Goal: Task Accomplishment & Management: Complete application form

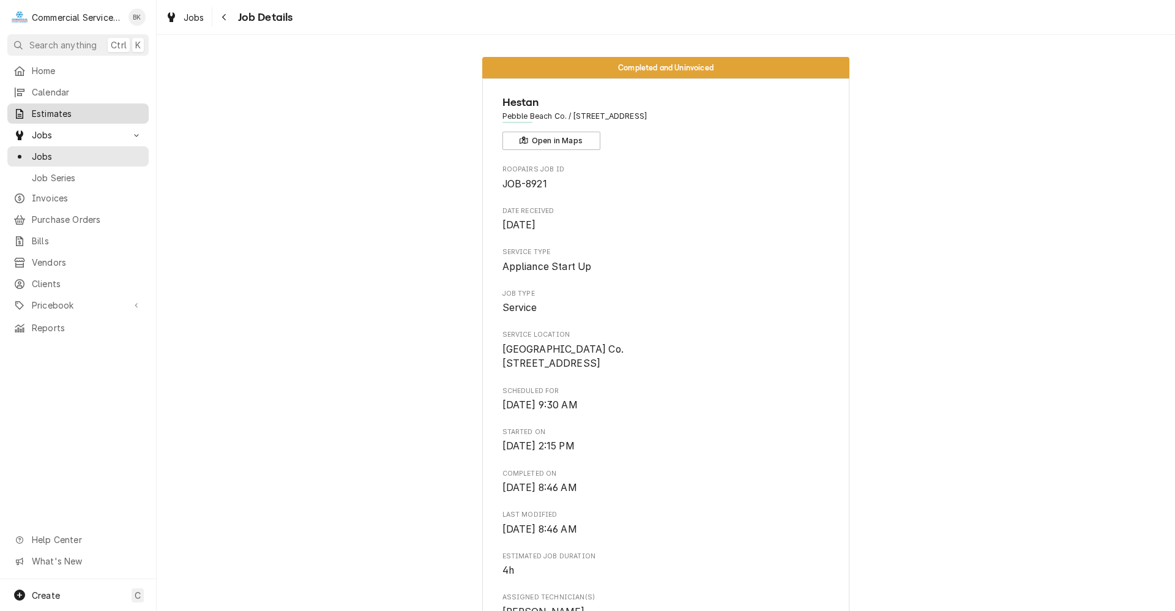
click at [61, 109] on span "Estimates" at bounding box center [87, 113] width 111 height 13
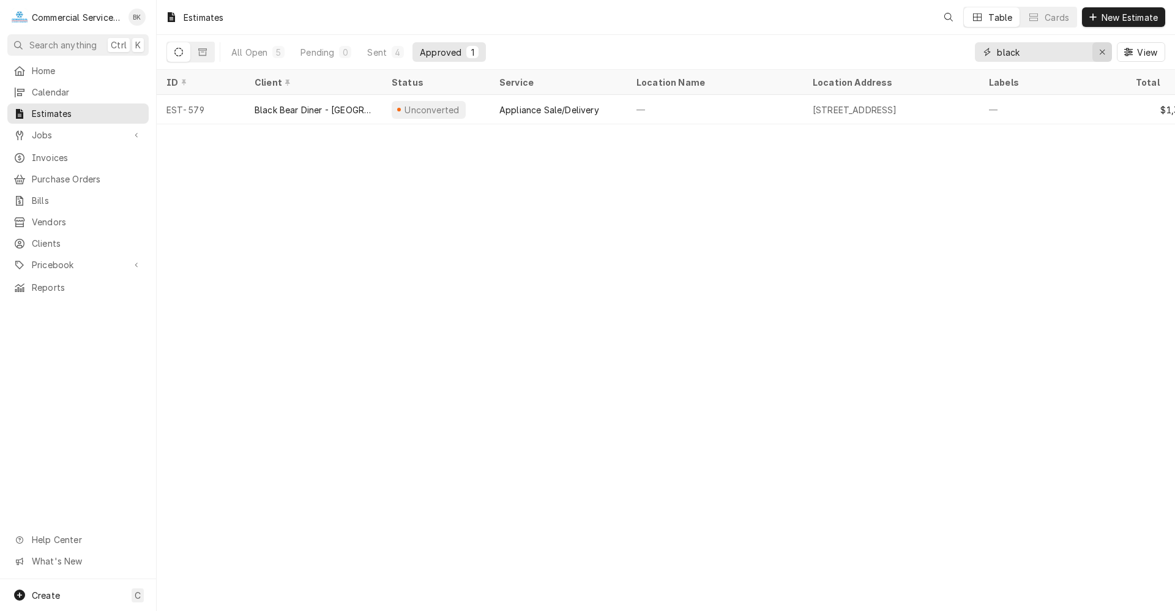
click at [1102, 48] on icon "Erase input" at bounding box center [1102, 52] width 7 height 9
type input "olive garden"
click at [324, 53] on div "Pending" at bounding box center [317, 52] width 34 height 13
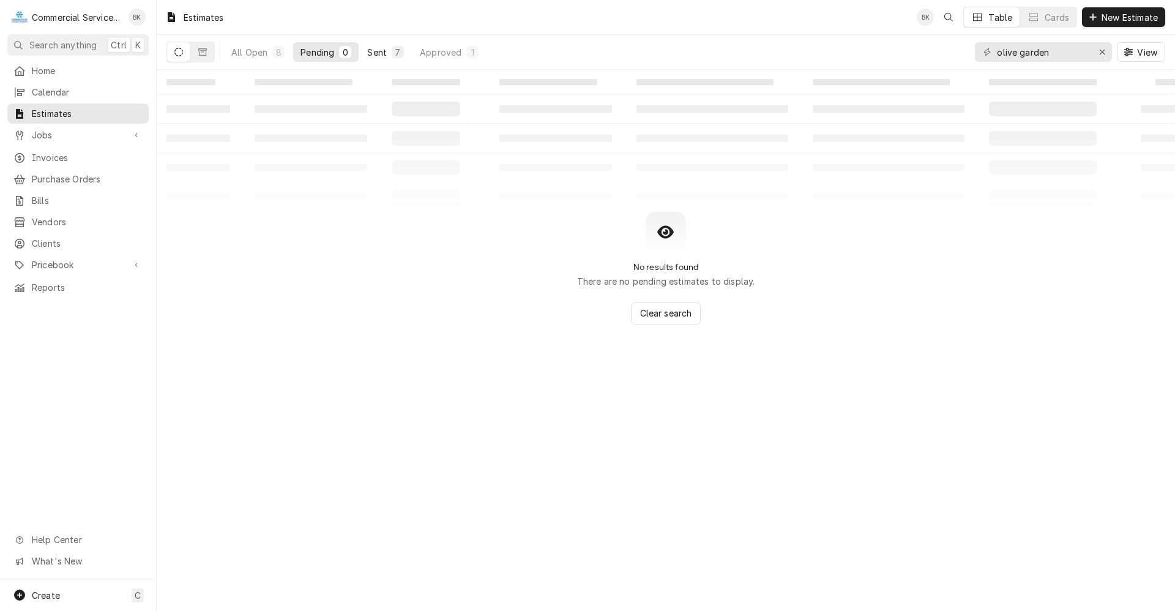
click at [371, 47] on div "Sent" at bounding box center [377, 52] width 20 height 13
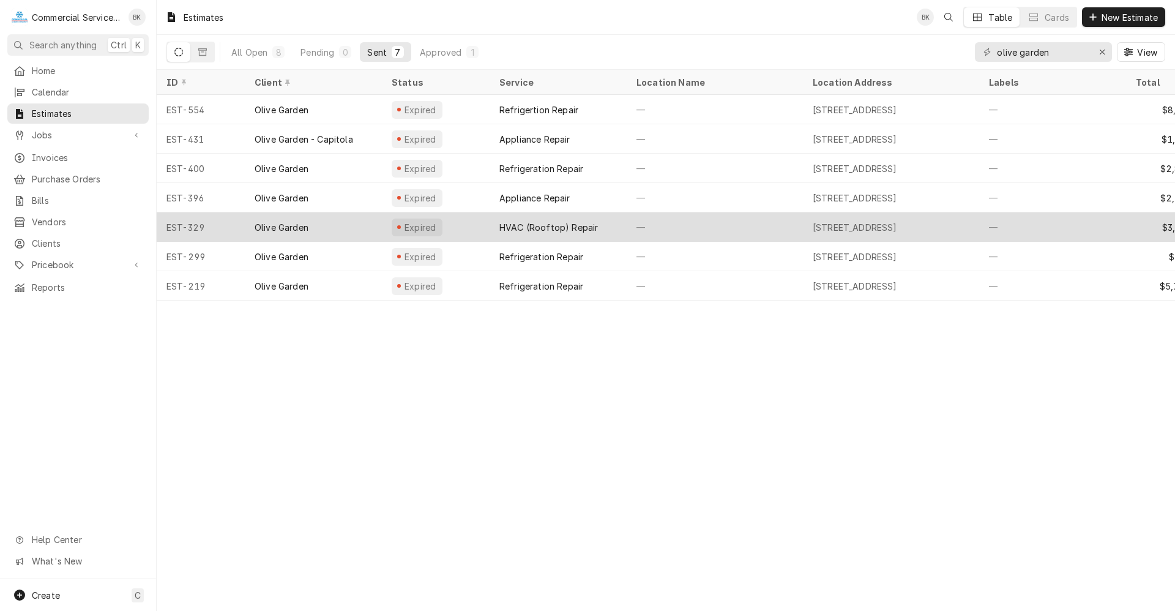
click at [499, 228] on div "HVAC (Rooftop) Repair" at bounding box center [548, 227] width 99 height 13
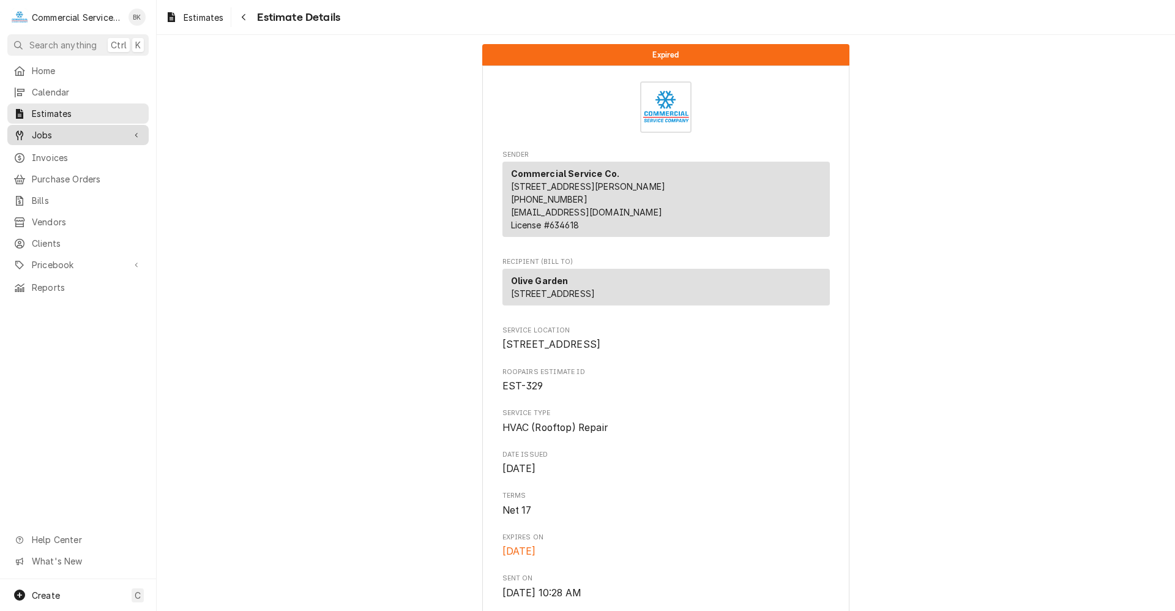
click at [55, 129] on span "Jobs" at bounding box center [78, 135] width 92 height 13
click at [53, 146] on link "Jobs" at bounding box center [77, 156] width 141 height 20
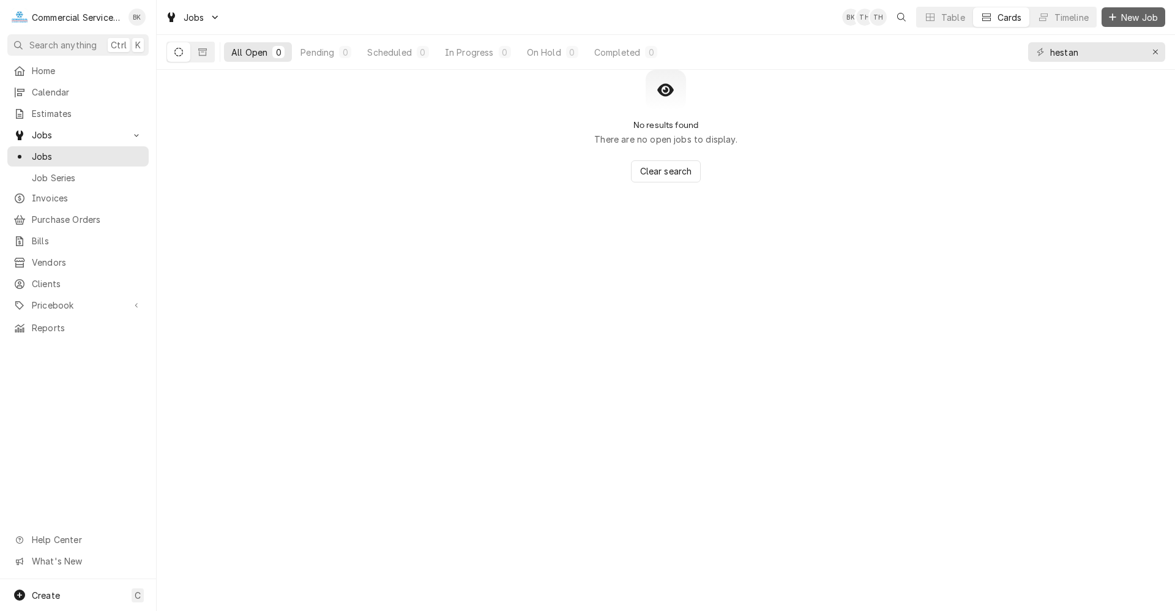
click at [1142, 13] on span "New Job" at bounding box center [1140, 17] width 42 height 13
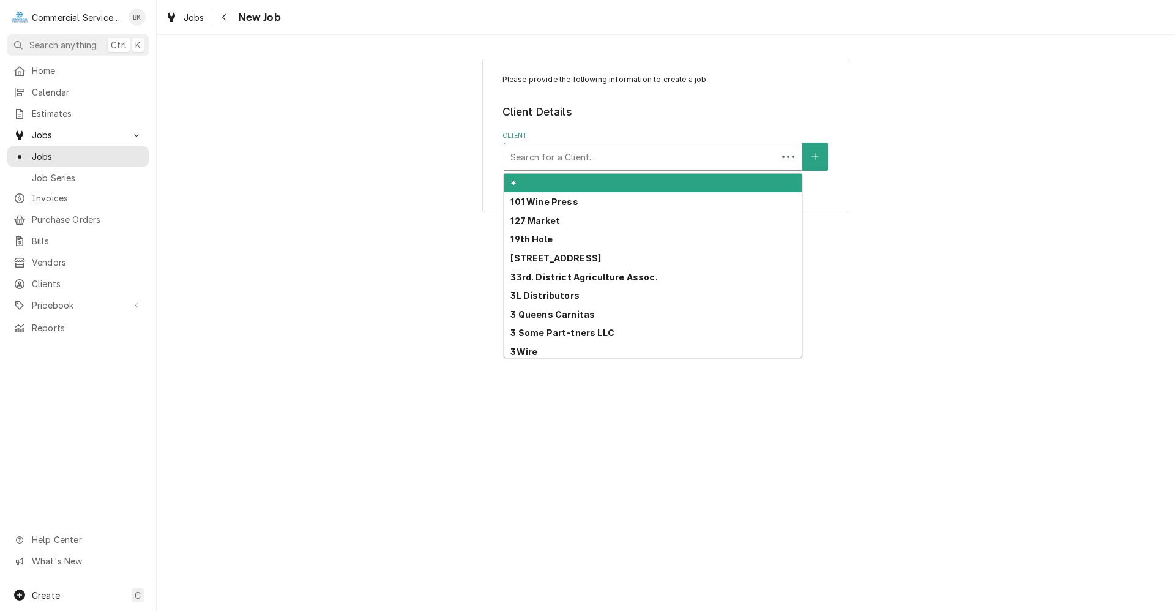
click at [591, 155] on div "Client" at bounding box center [640, 157] width 261 height 22
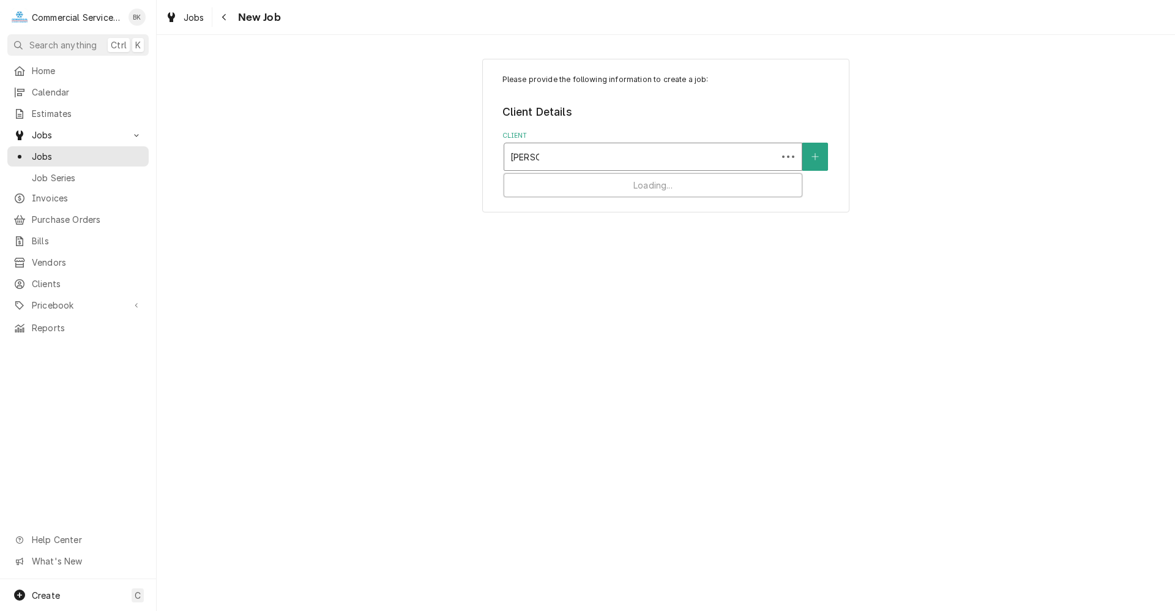
type input "fosters"
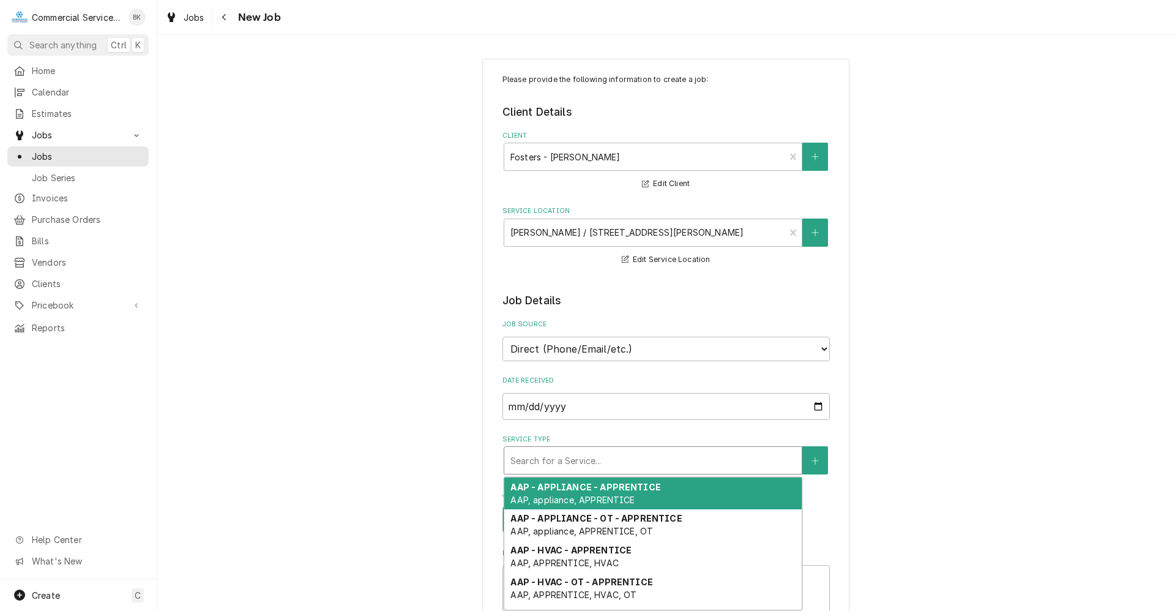
click at [600, 461] on div "Service Type" at bounding box center [652, 460] width 285 height 22
type textarea "x"
type input "c"
type textarea "x"
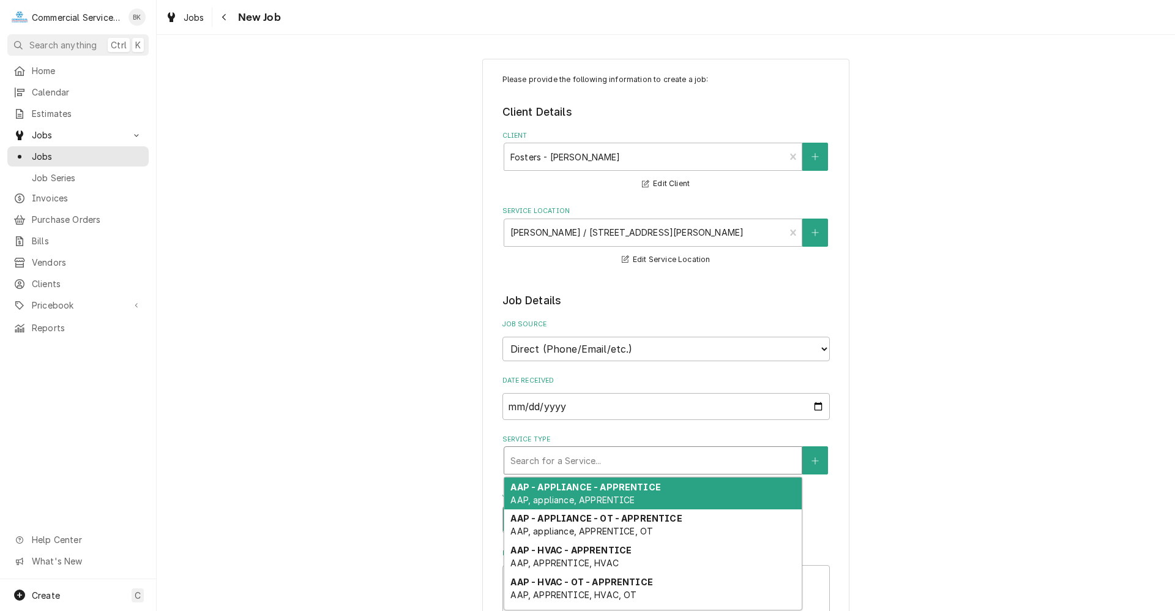
type input "S"
type textarea "x"
type input "C"
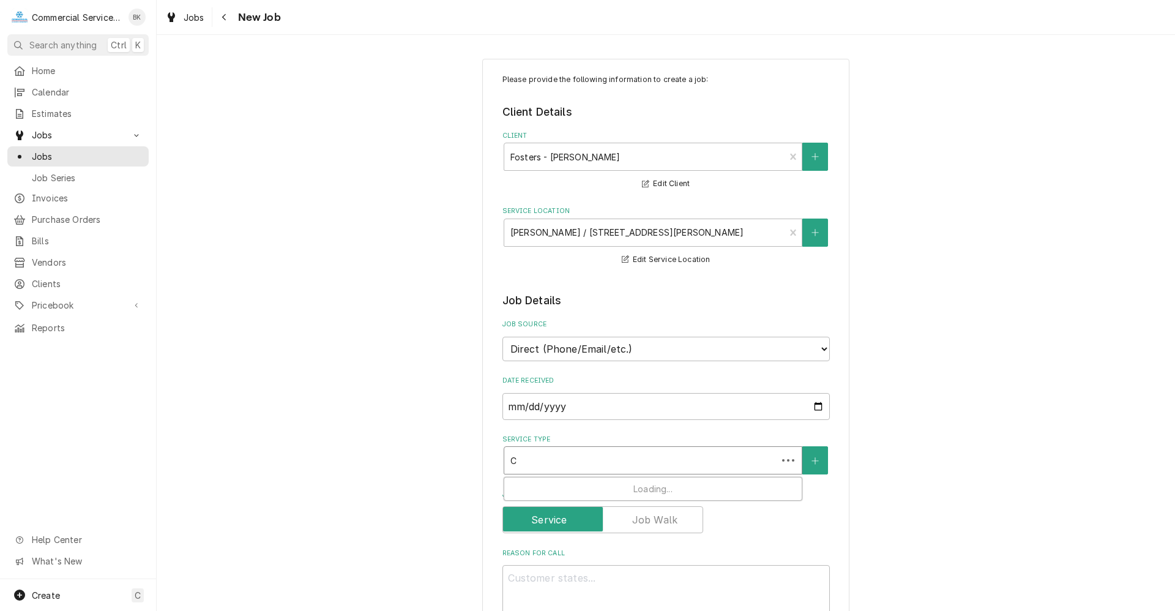
type textarea "x"
type input "CB"
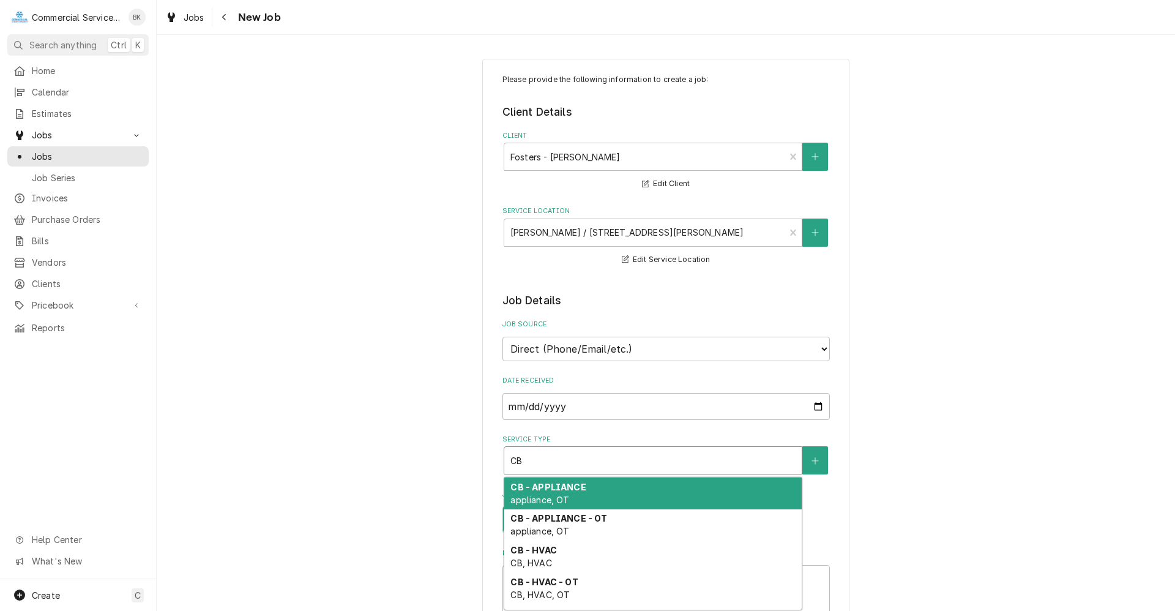
type textarea "x"
type input "CB"
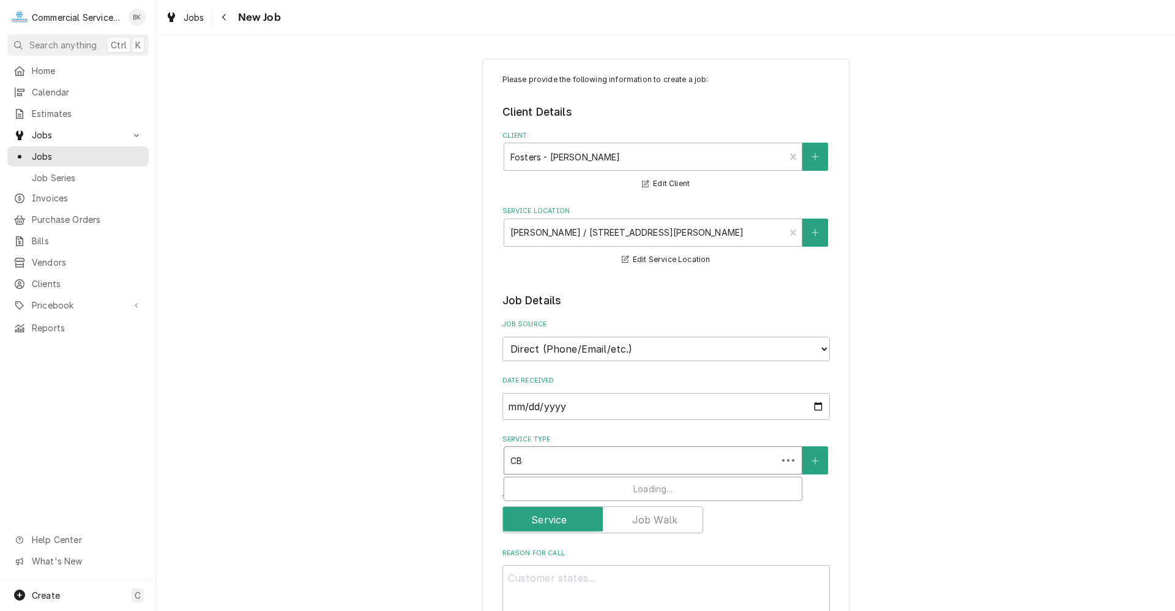
type textarea "x"
type input "CB -"
type textarea "x"
type input "CB -"
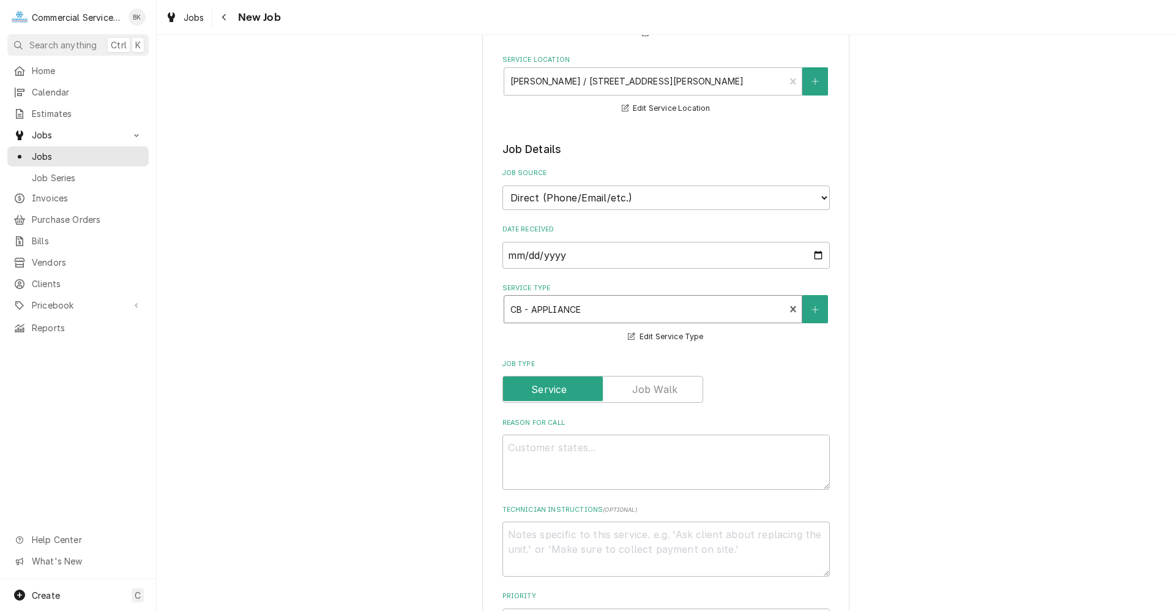
scroll to position [184, 0]
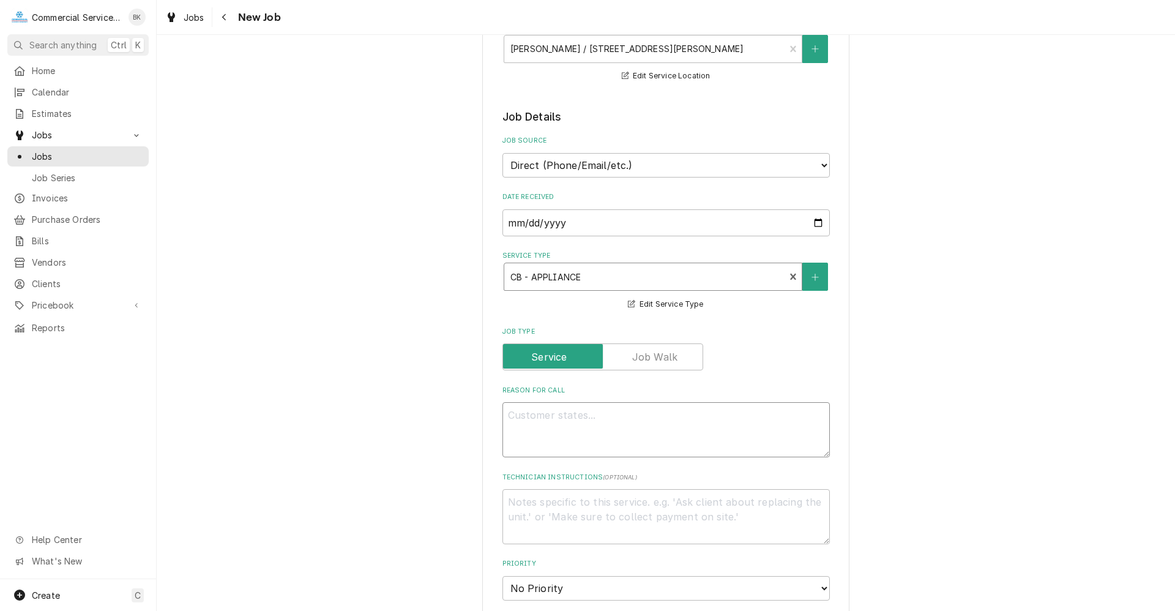
click at [605, 413] on textarea "Reason For Call" at bounding box center [665, 429] width 327 height 55
type textarea "x"
type textarea "P"
type textarea "x"
type textarea "Pa"
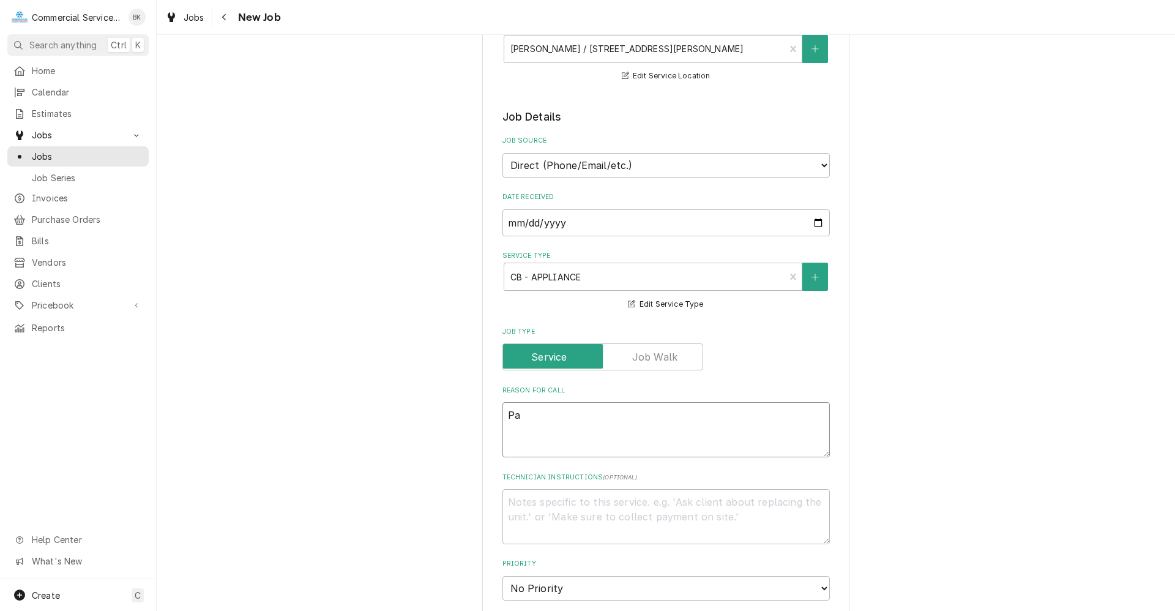
type textarea "x"
type textarea "Par"
type textarea "x"
type textarea "Part"
type textarea "x"
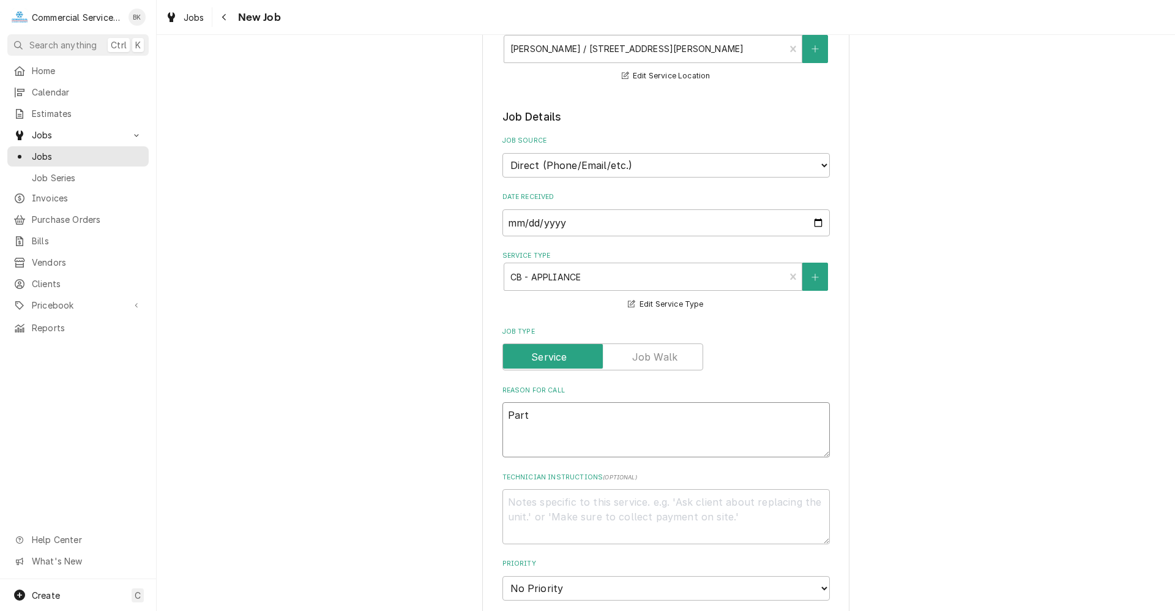
type textarea "Parts"
type textarea "x"
type textarea "Parts"
type textarea "x"
type textarea "Parts r"
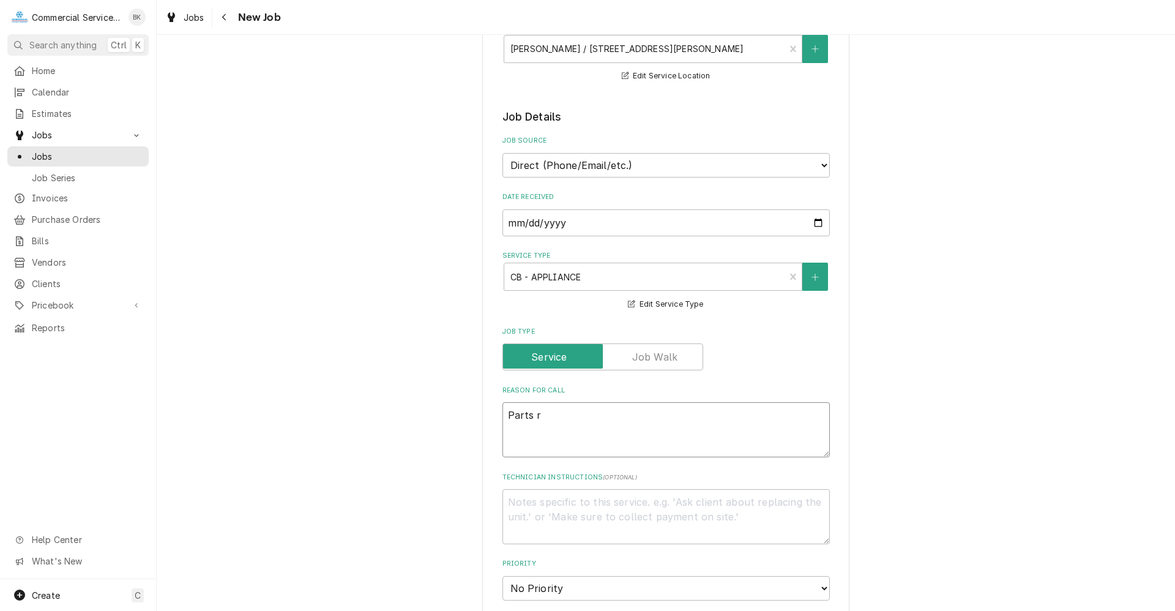
type textarea "x"
type textarea "Parts re"
type textarea "x"
type textarea "Parts rep"
type textarea "x"
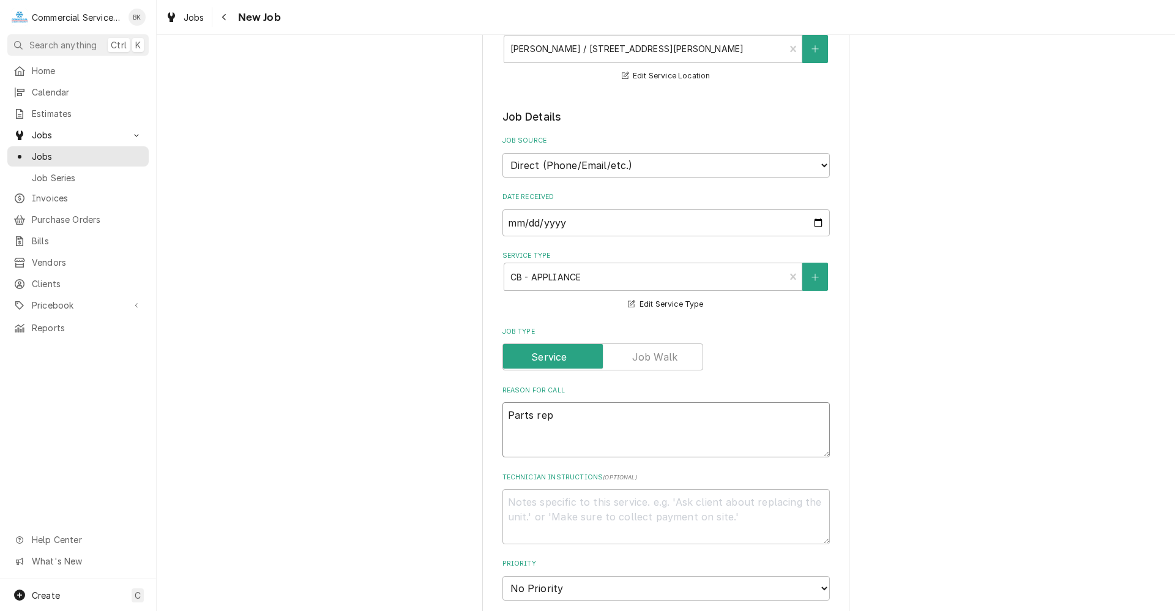
type textarea "Parts repl"
type textarea "x"
type textarea "Parts repla"
type textarea "x"
type textarea "Parts replac"
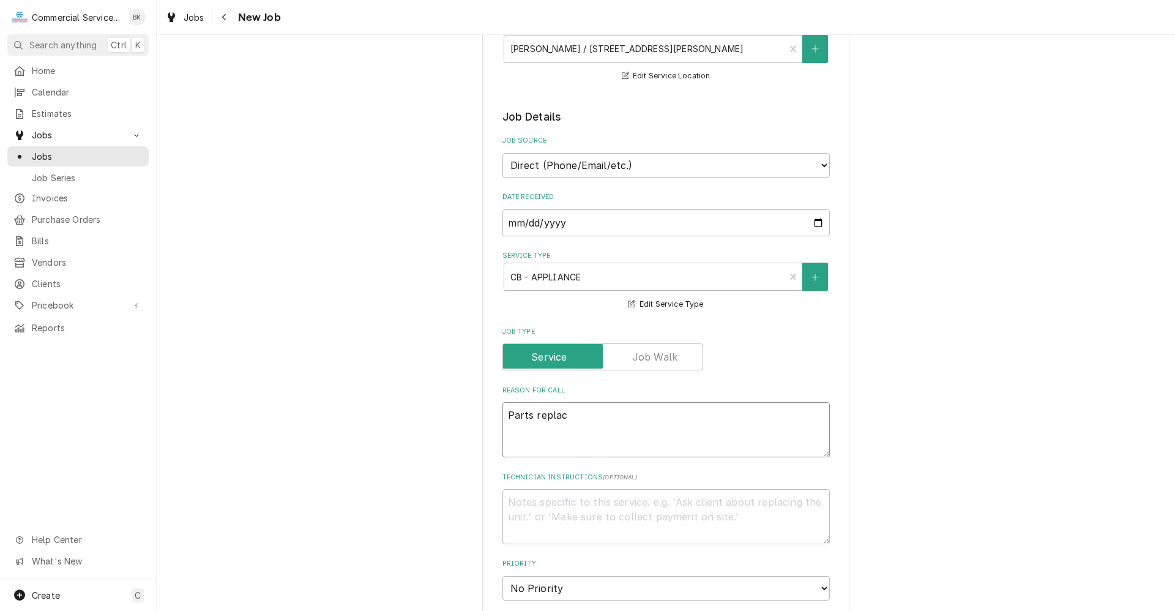
type textarea "x"
type textarea "Parts replace"
type textarea "x"
type textarea "Parts replacem"
type textarea "x"
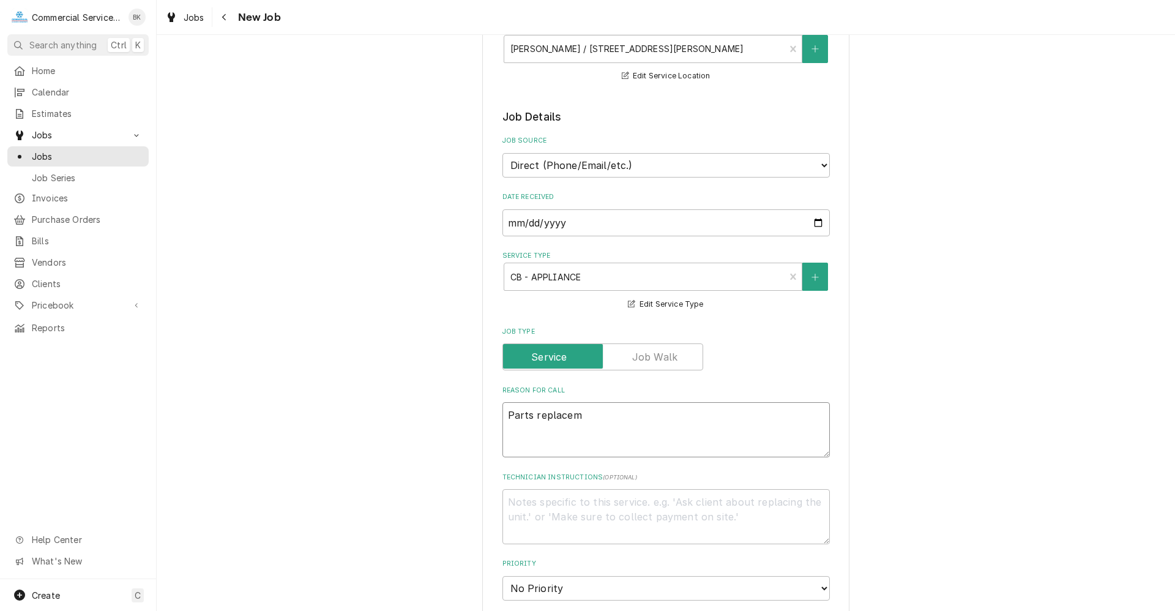
type textarea "Parts replaceme"
type textarea "x"
type textarea "Parts replacemen"
type textarea "x"
type textarea "Parts replacement"
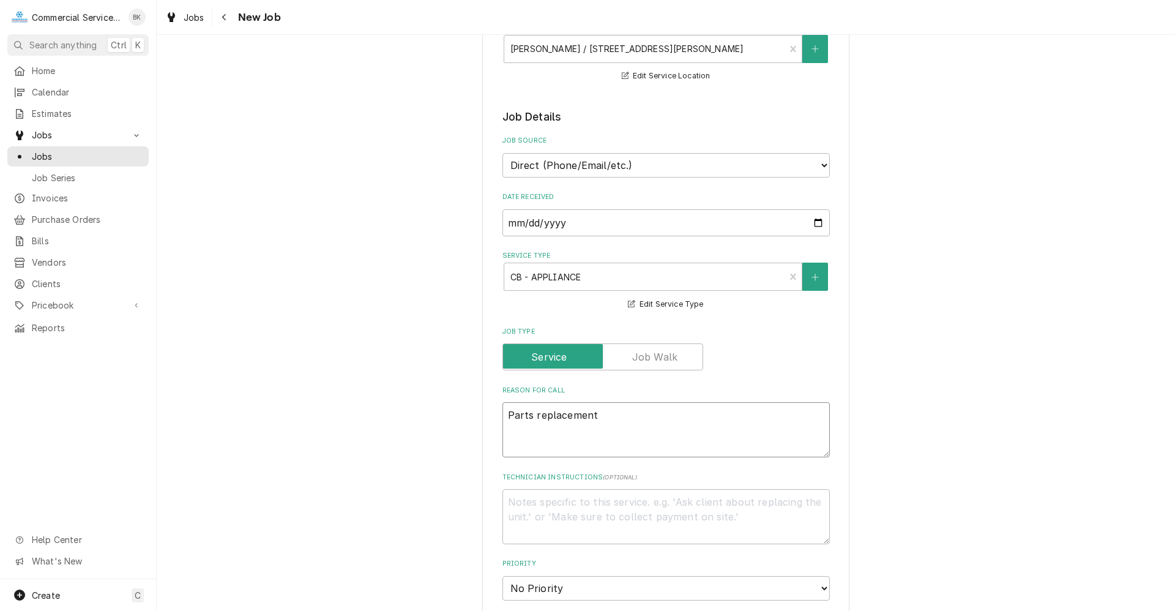
type textarea "x"
type textarea "Parts replacement"
type textarea "x"
type textarea "Parts replacement o"
type textarea "x"
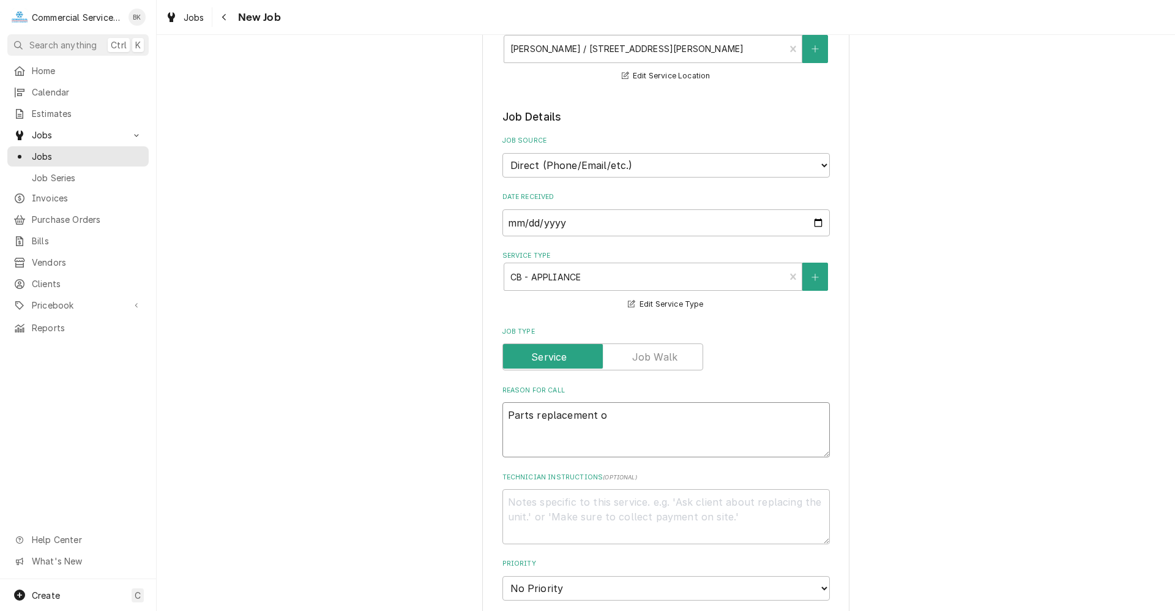
type textarea "Parts replacement on"
type textarea "x"
type textarea "Parts replacement on"
type textarea "x"
type textarea "Parts replacement on f"
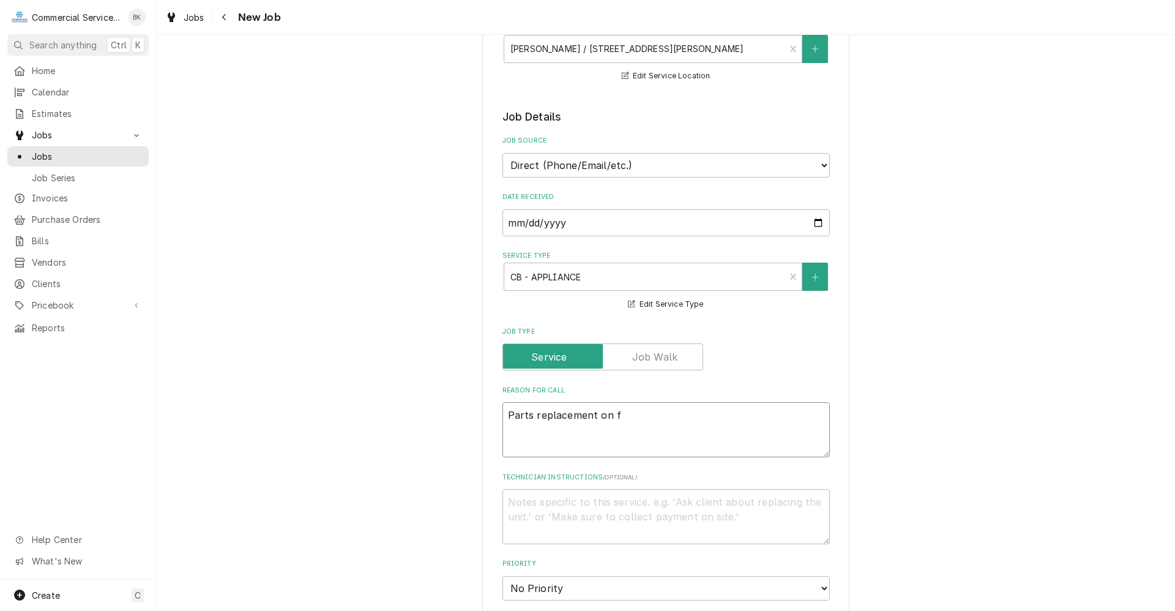
type textarea "x"
type textarea "Parts replacement on fr"
type textarea "x"
type textarea "Parts replacement on fry"
type textarea "x"
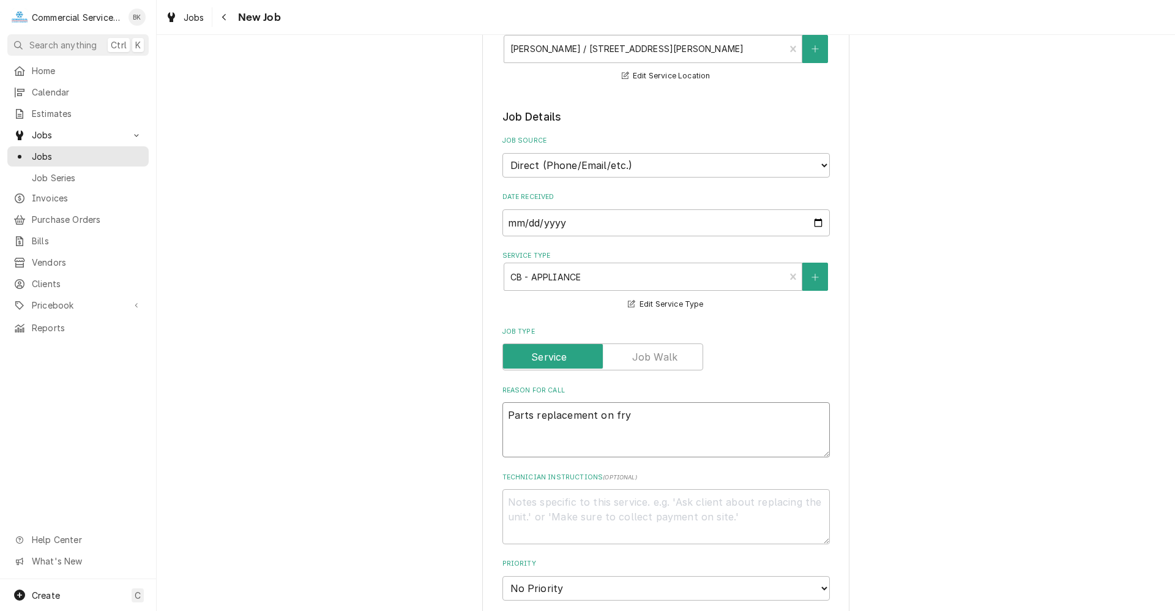
type textarea "Parts replacement on frye"
type textarea "x"
type textarea "Parts replacement on fryer"
type textarea "x"
type textarea "Parts replacement on fryers"
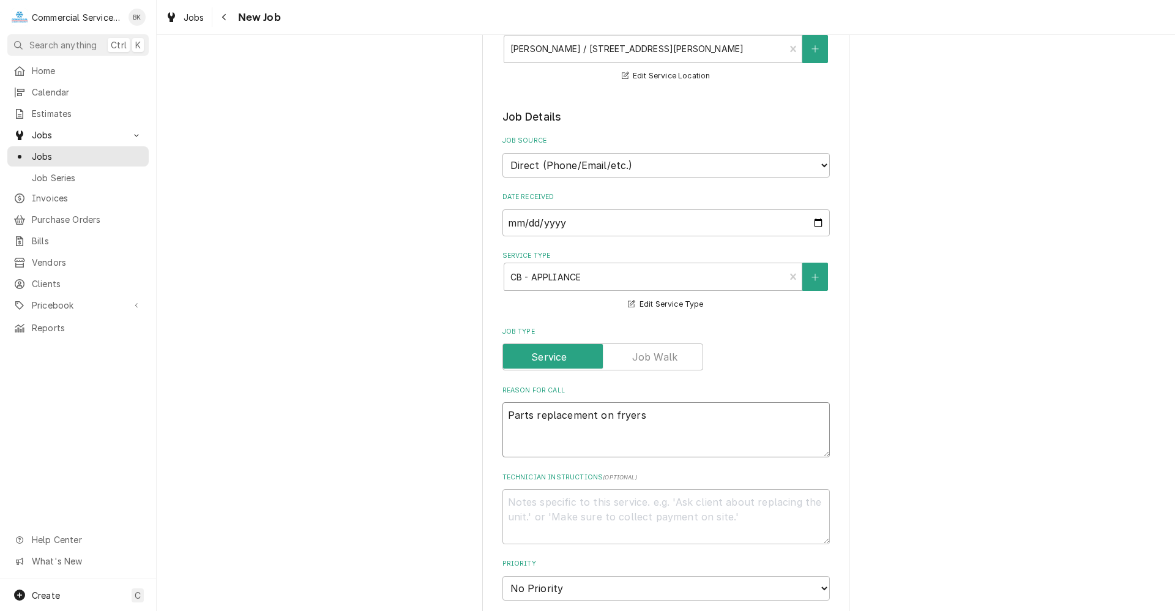
type textarea "x"
type textarea "Parts replacement on fryers."
type textarea "x"
type textarea "Parts replacement on fryers."
type textarea "x"
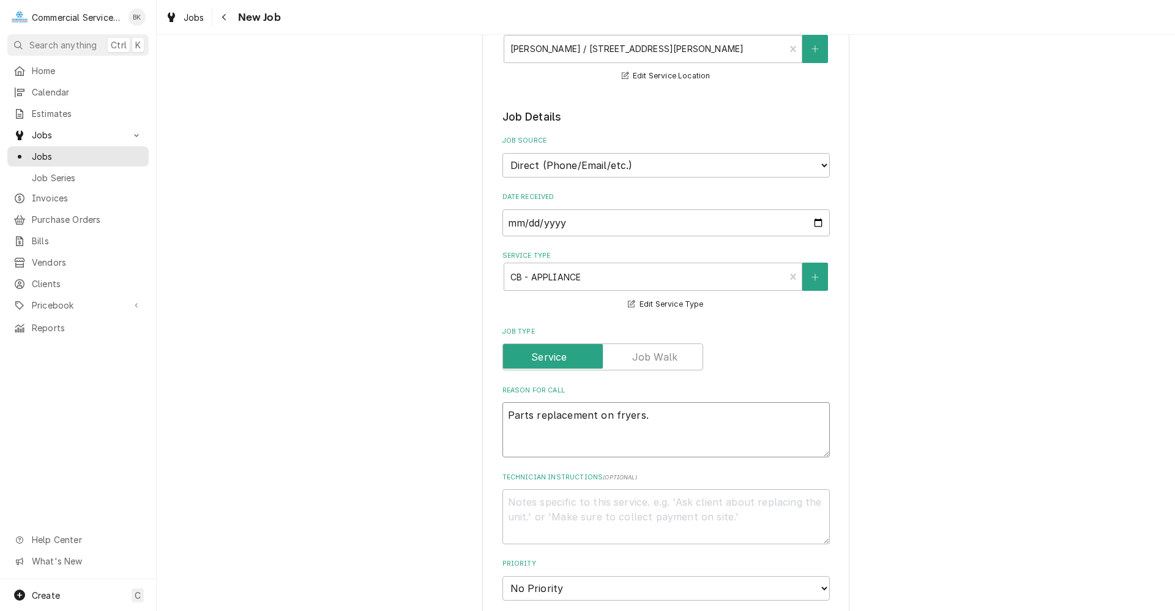
type textarea "Parts replacement on fryers."
click at [596, 506] on textarea "Technician Instructions ( optional )" at bounding box center [665, 516] width 327 height 55
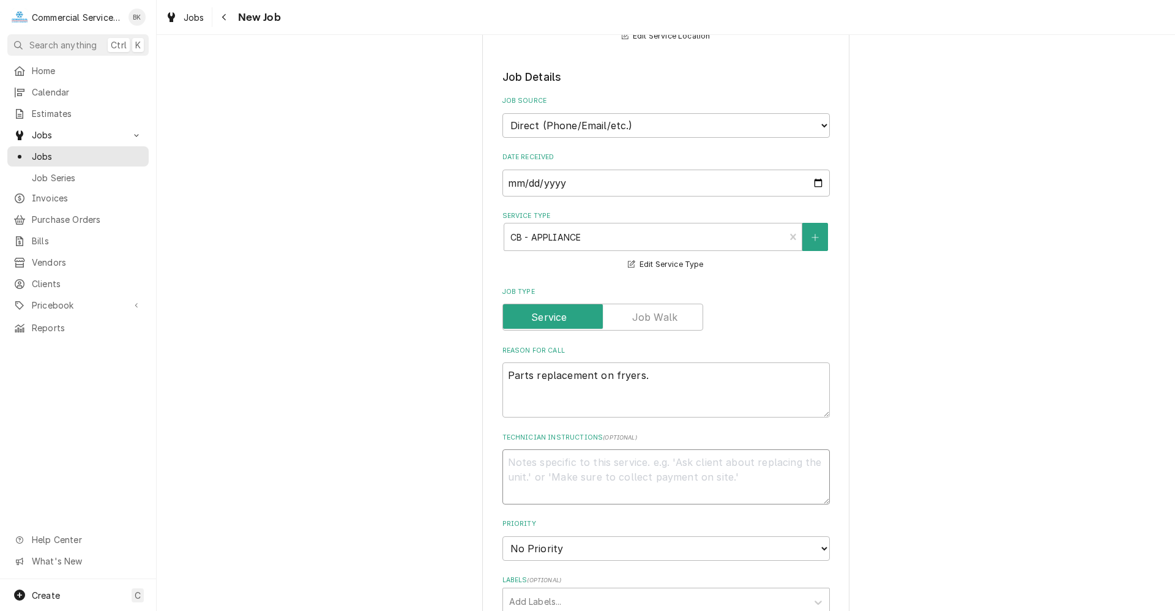
scroll to position [245, 0]
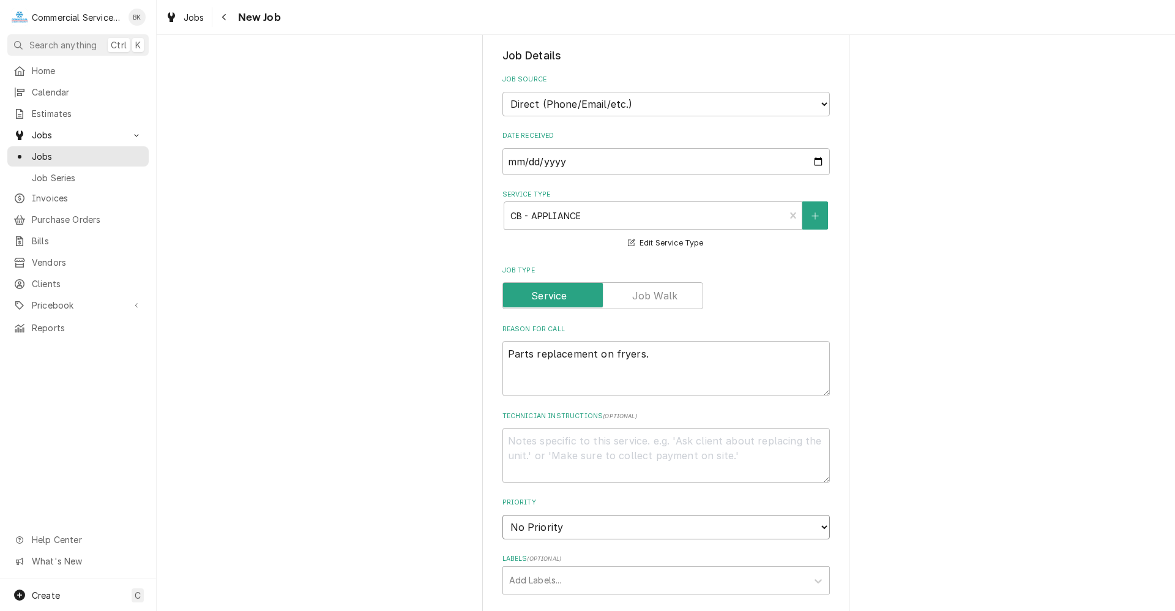
click at [601, 531] on select "No Priority Urgent High Medium Low" at bounding box center [665, 527] width 327 height 24
select select "2"
click at [502, 515] on select "No Priority Urgent High Medium Low" at bounding box center [665, 527] width 327 height 24
type textarea "x"
click at [545, 583] on div "Labels" at bounding box center [655, 580] width 292 height 22
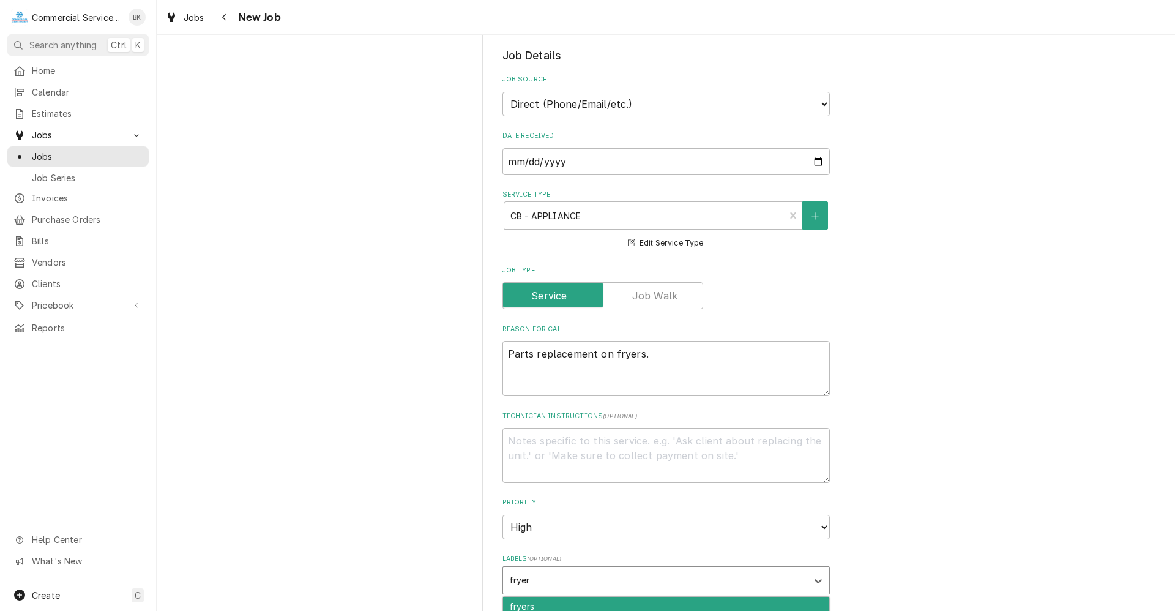
type input "fryers"
type textarea "x"
click at [581, 581] on div "Labels" at bounding box center [668, 580] width 231 height 22
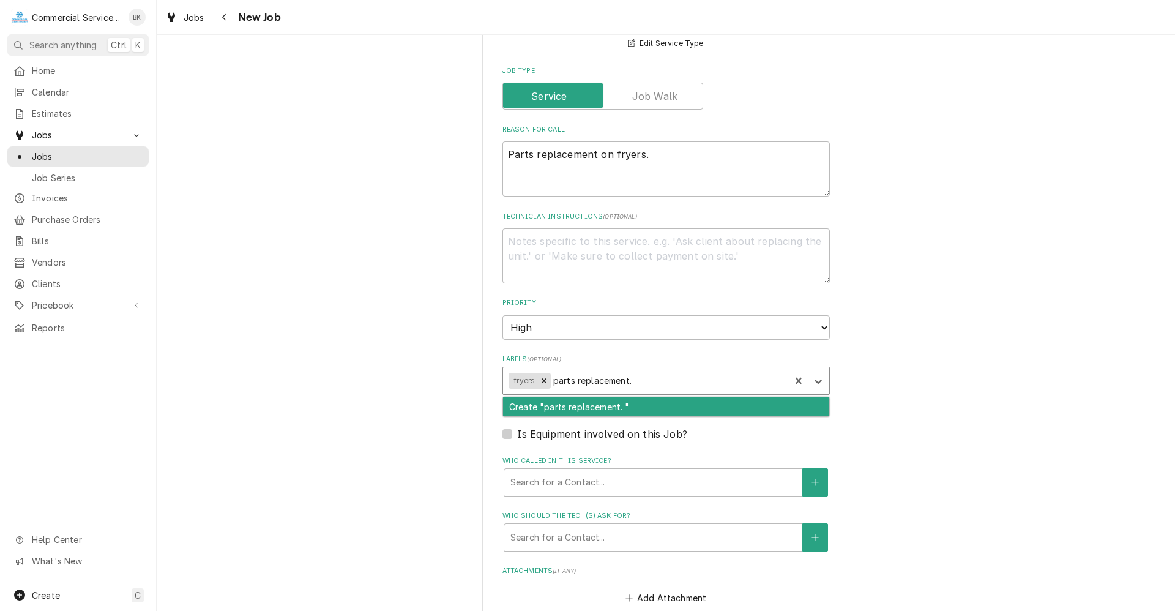
scroll to position [490, 0]
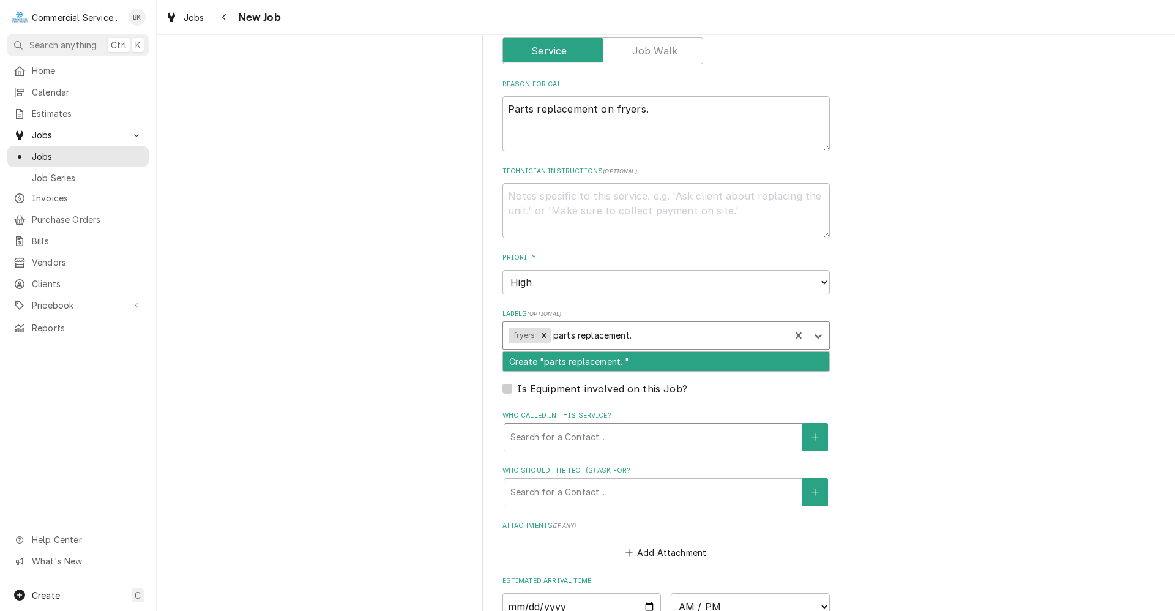
type input "parts replacement."
click at [615, 434] on div "Who called in this service?" at bounding box center [652, 437] width 285 height 22
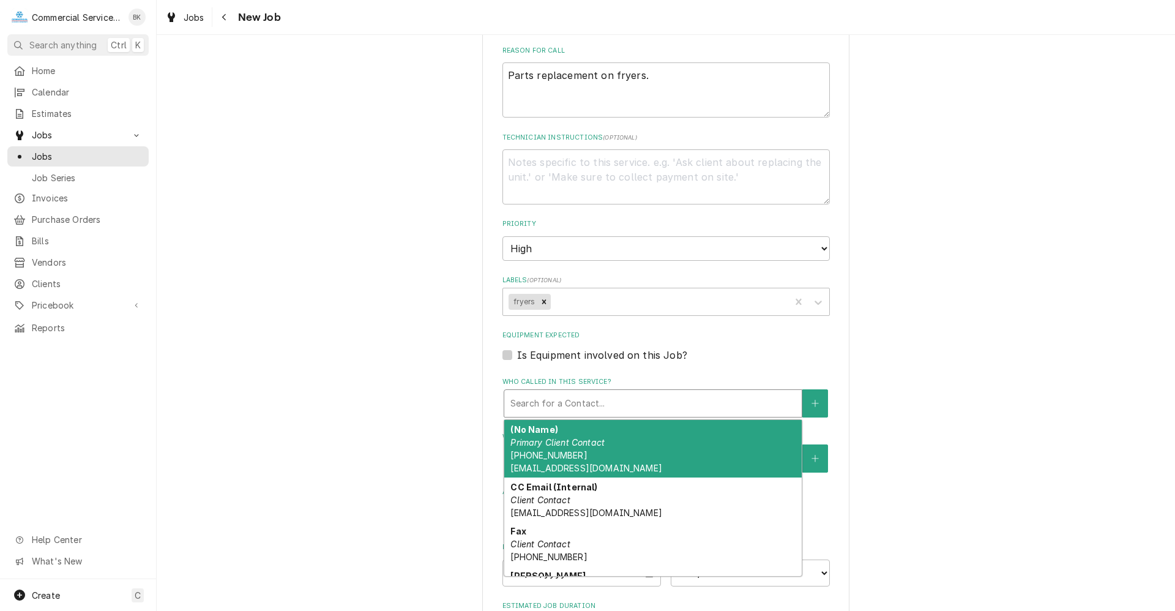
scroll to position [551, 0]
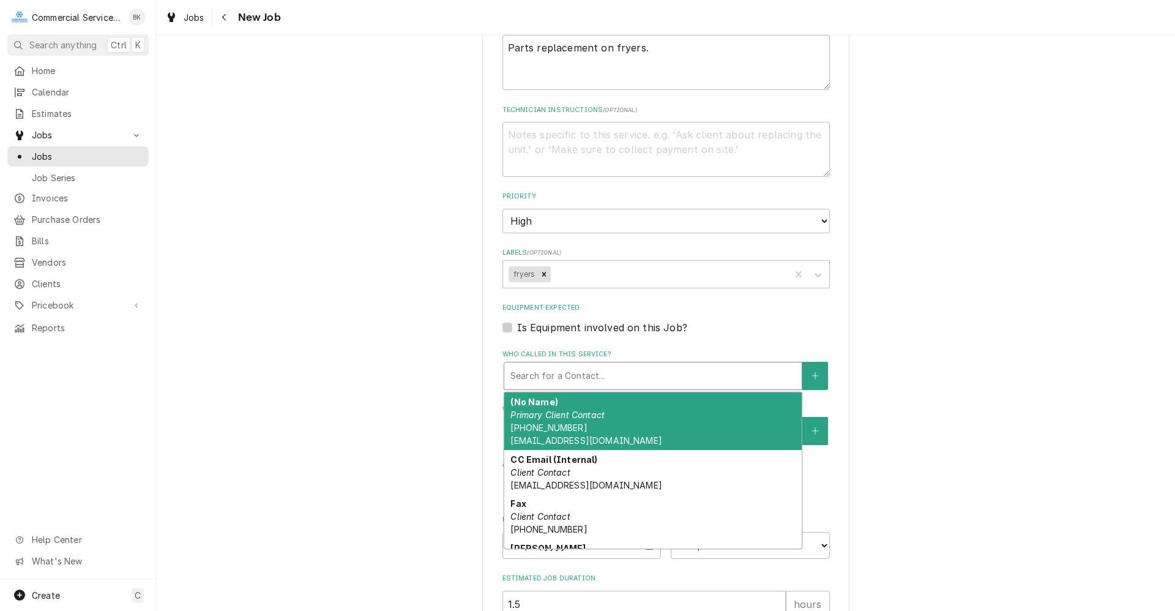
click at [517, 330] on label "Is Equipment involved on this Job?" at bounding box center [602, 327] width 170 height 15
click at [517, 330] on input "Equipment Expected" at bounding box center [680, 333] width 327 height 27
checkbox input "true"
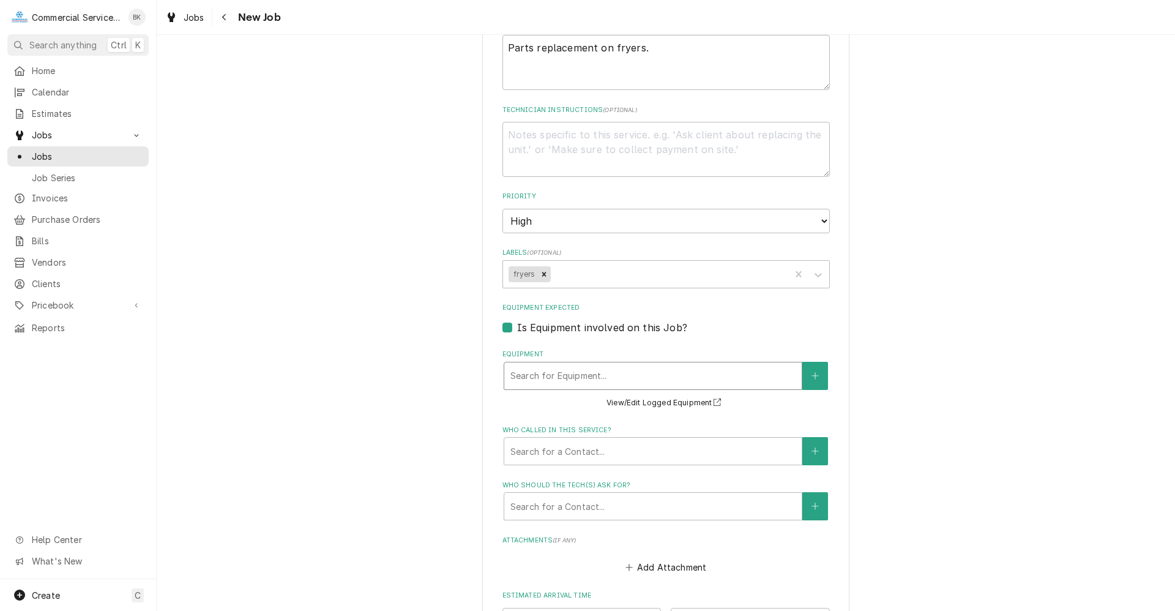
click at [523, 372] on div "Equipment" at bounding box center [652, 376] width 285 height 22
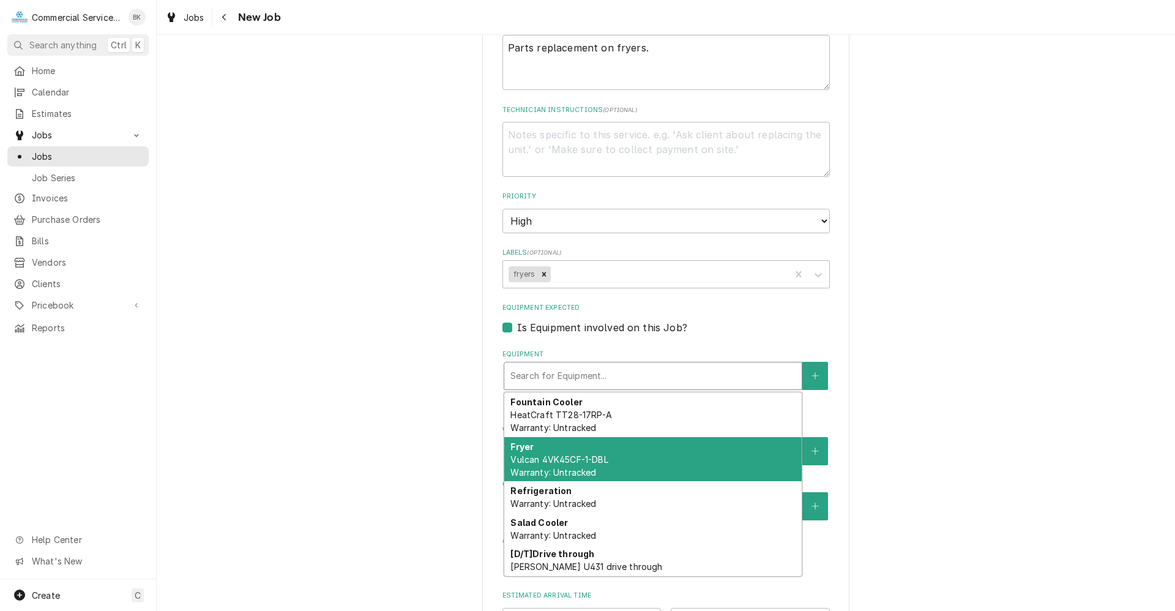
click at [572, 458] on span "Vulcan 4VK45CF-1-DBL Warranty: Untracked" at bounding box center [558, 465] width 97 height 23
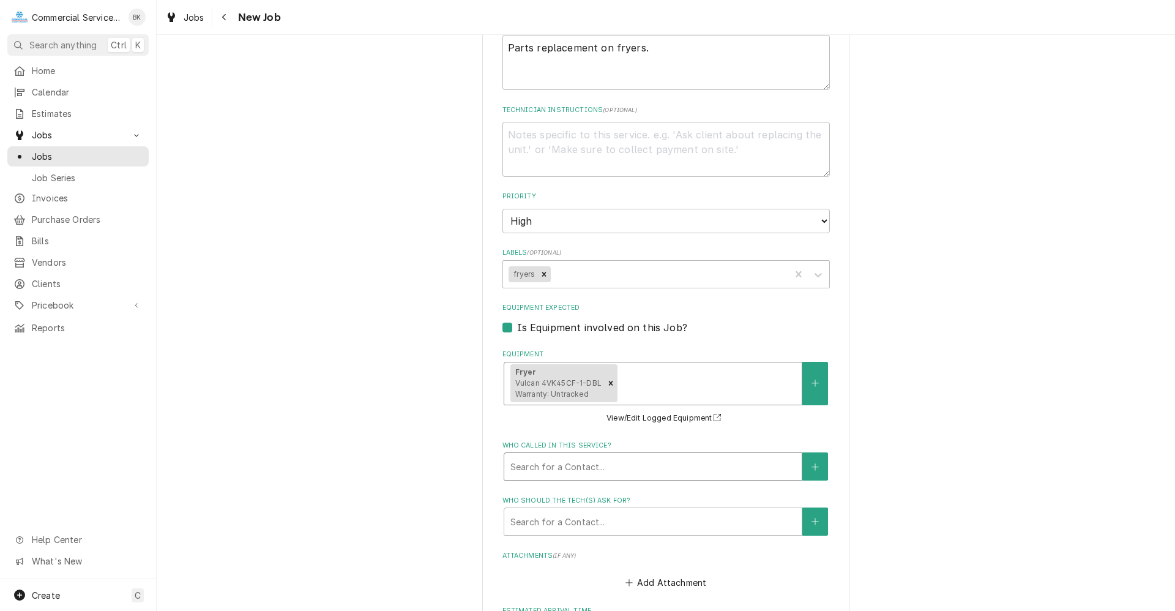
click at [576, 464] on div "Who called in this service?" at bounding box center [652, 466] width 285 height 22
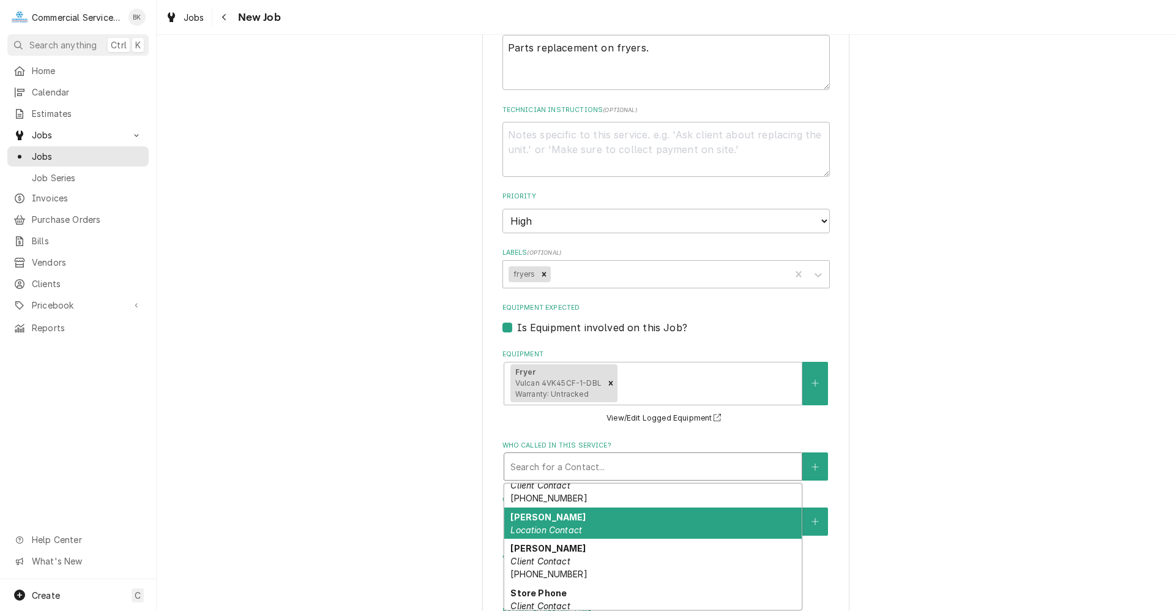
scroll to position [141, 0]
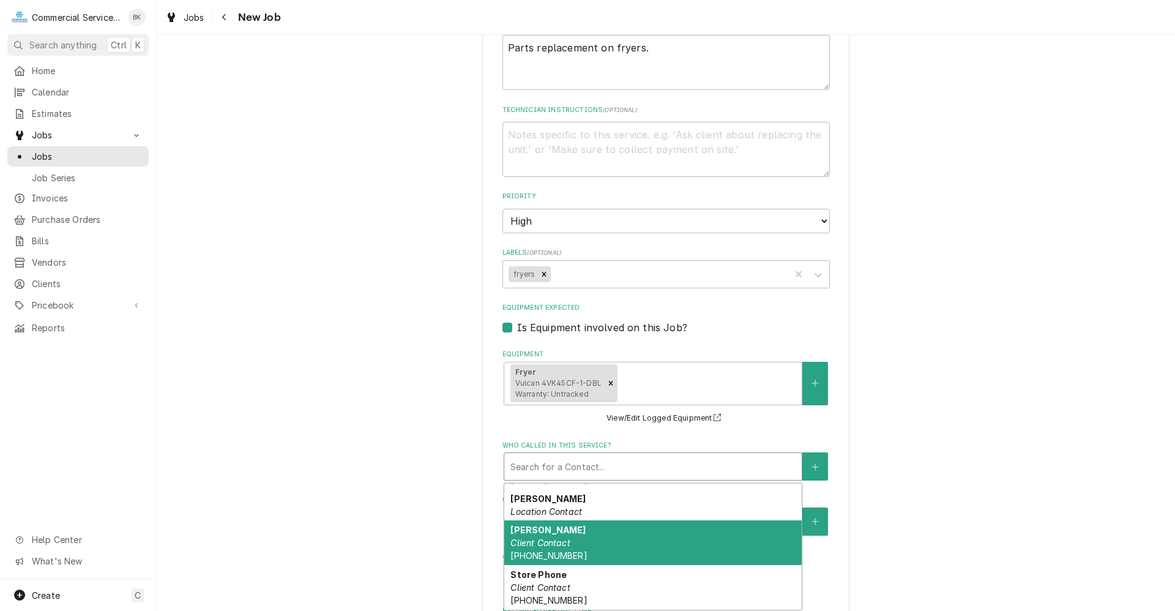
click at [604, 545] on div "Jarrod Client Contact (831) 276-4336" at bounding box center [652, 542] width 297 height 45
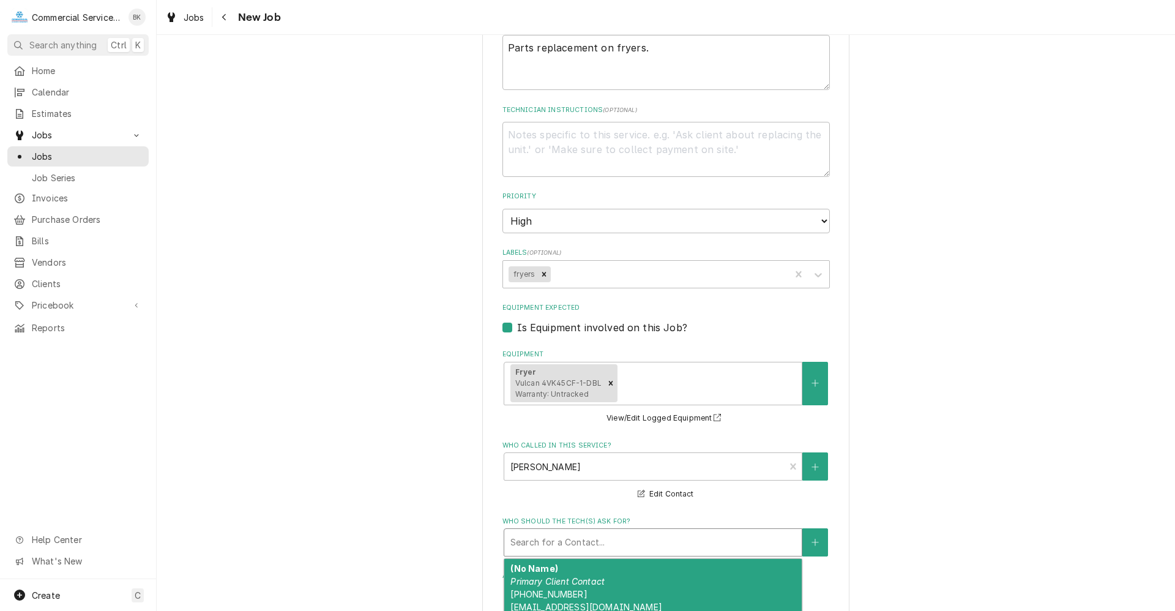
click at [606, 537] on div "Who should the tech(s) ask for?" at bounding box center [652, 542] width 285 height 22
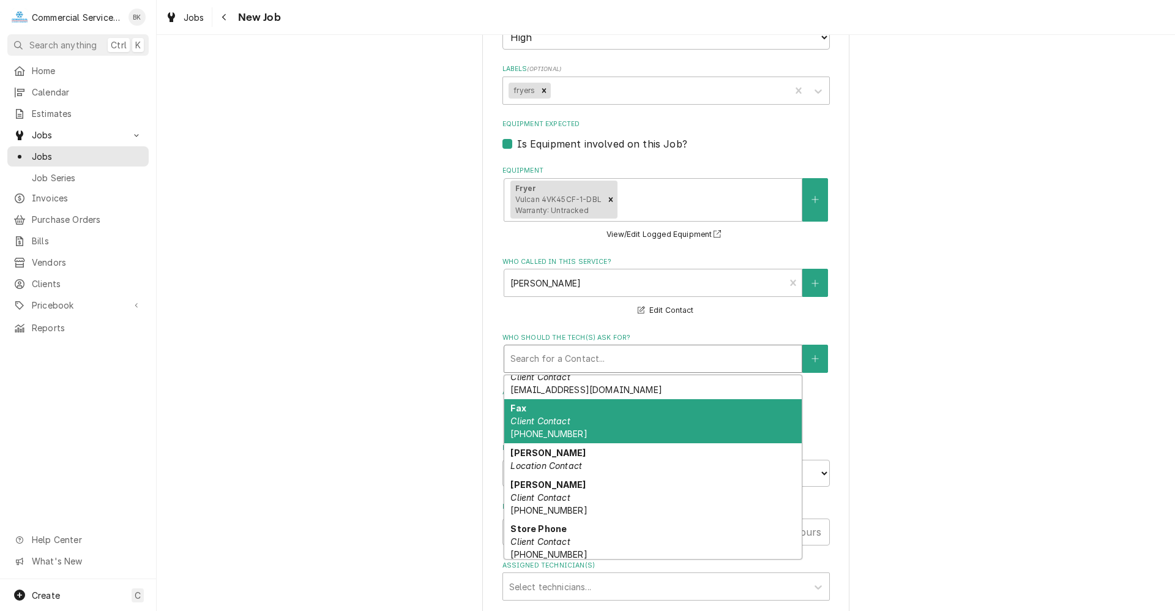
scroll to position [83, 0]
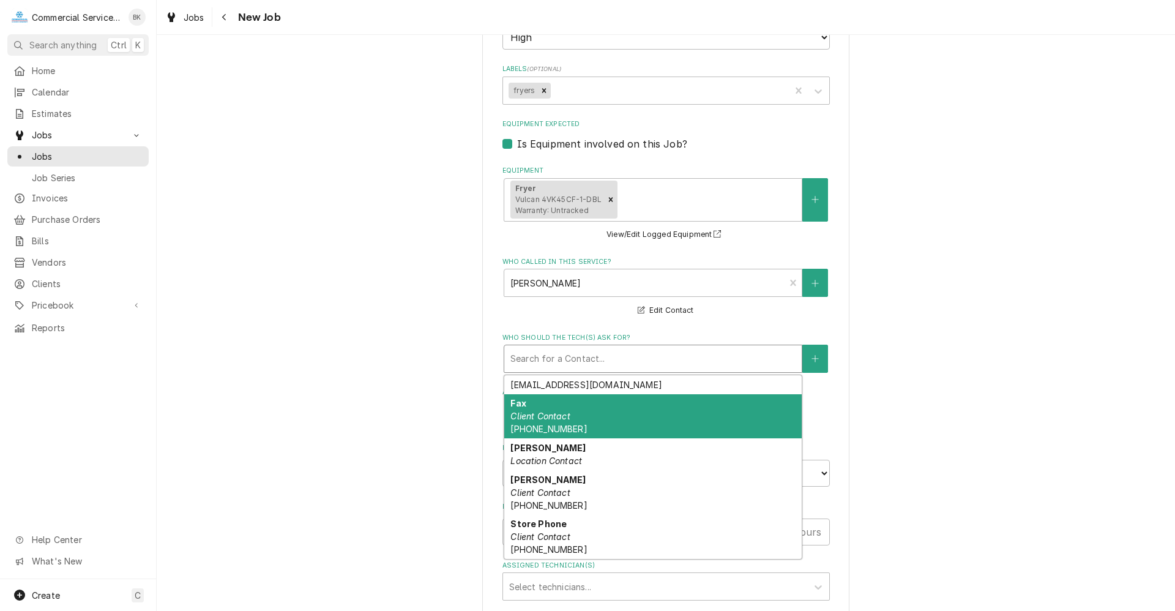
click at [605, 496] on div "Jarrod Client Contact (831) 276-4336" at bounding box center [652, 492] width 297 height 45
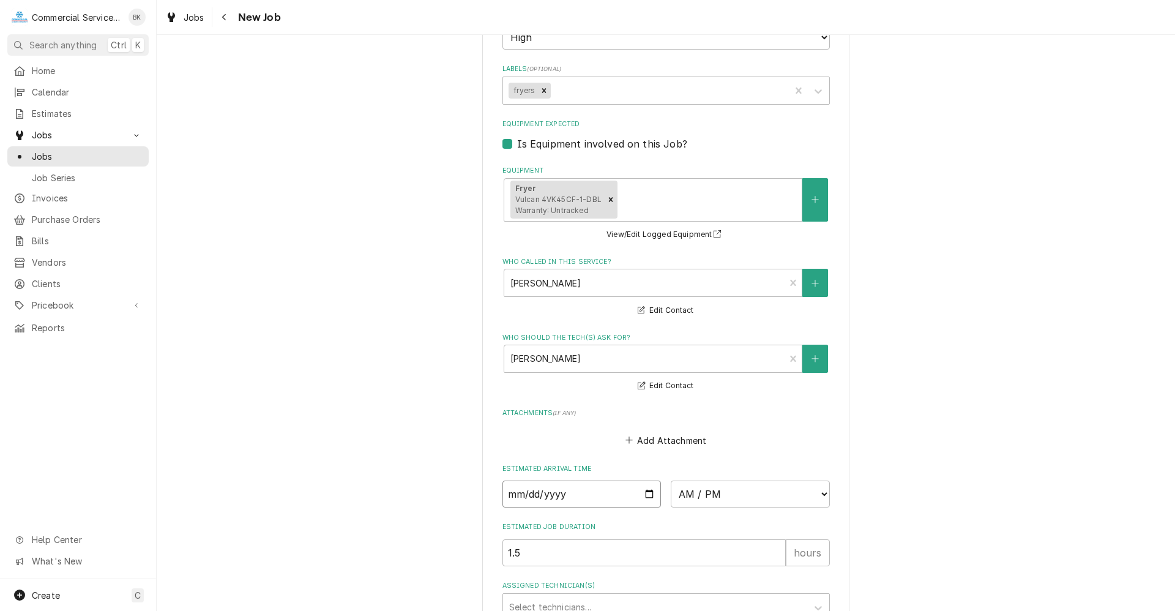
click at [644, 494] on input "Date" at bounding box center [581, 493] width 159 height 27
type textarea "x"
type input "2025-09-23"
click at [712, 491] on select "AM / PM 6:00 AM 6:15 AM 6:30 AM 6:45 AM 7:00 AM 7:15 AM 7:30 AM 7:45 AM 8:00 AM…" at bounding box center [750, 493] width 159 height 27
type textarea "x"
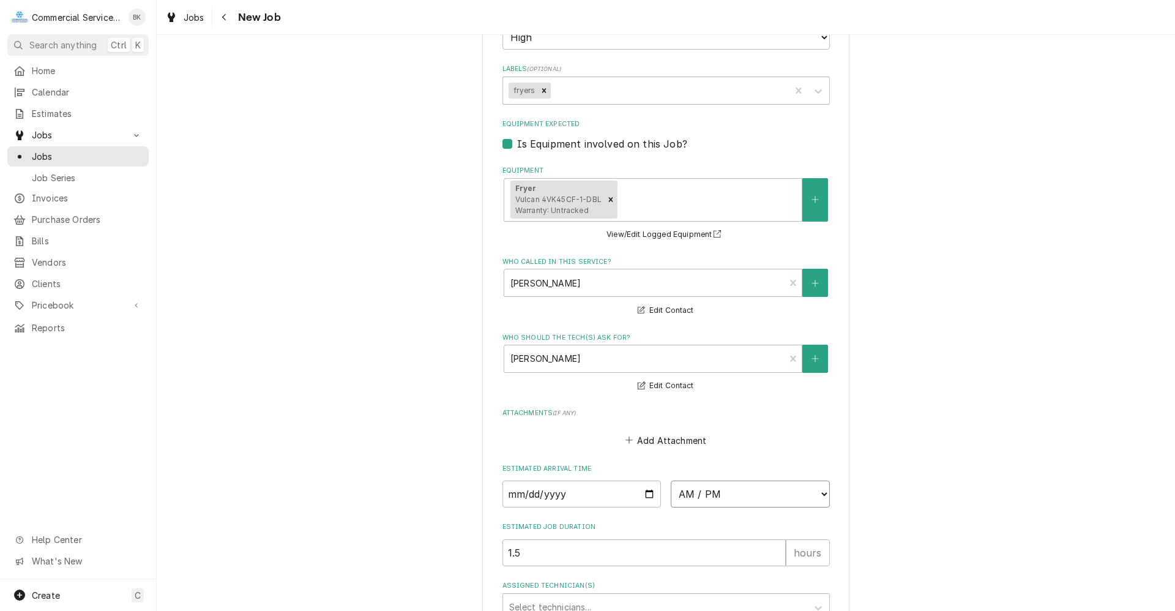
select select "08:45:00"
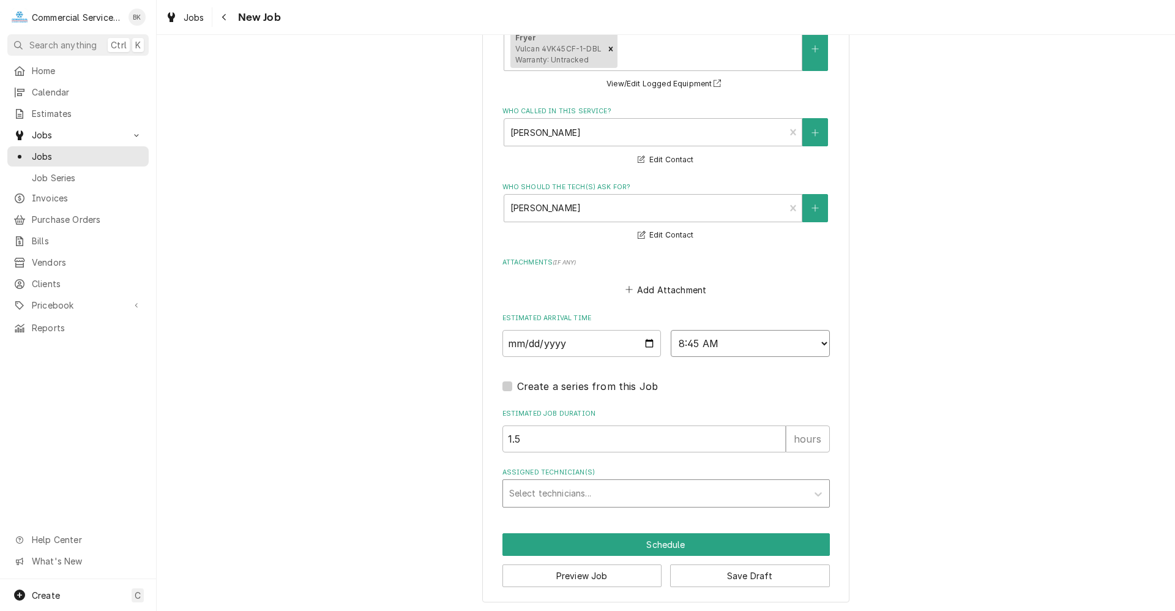
scroll to position [887, 0]
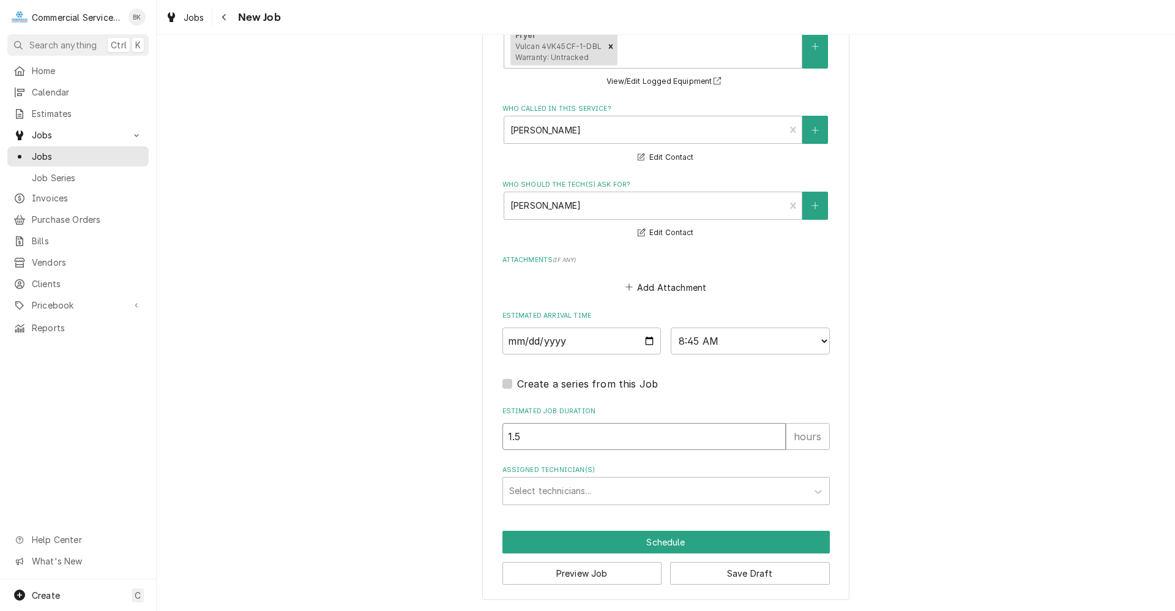
drag, startPoint x: 488, startPoint y: 443, endPoint x: 459, endPoint y: 442, distance: 29.4
type textarea "x"
type input "2"
type textarea "x"
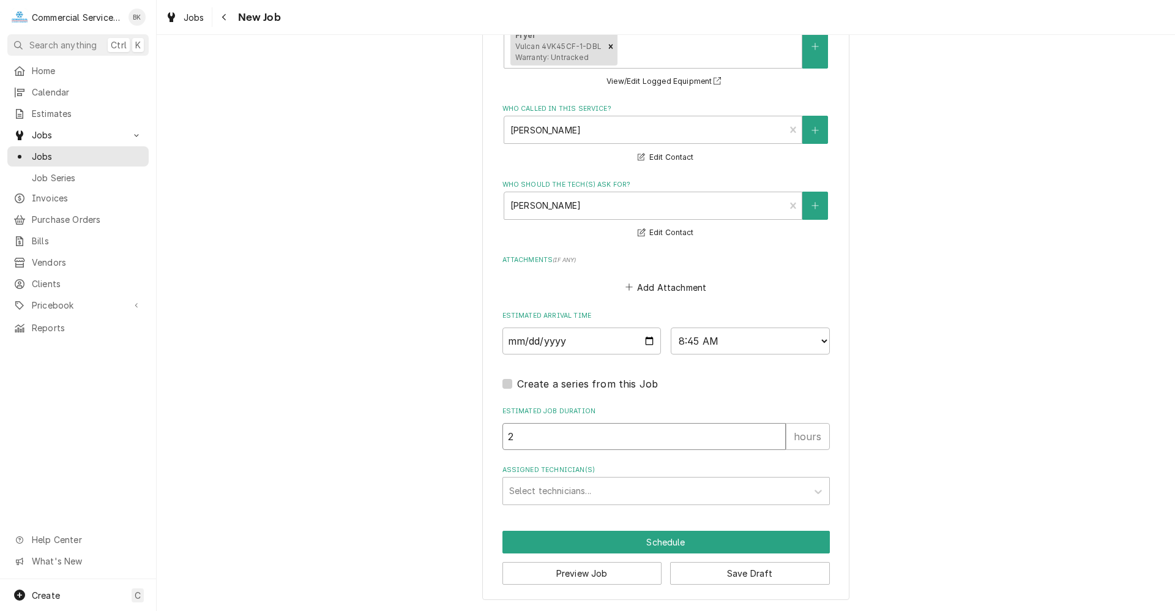
type input "2.5"
type textarea "x"
type input "2.5"
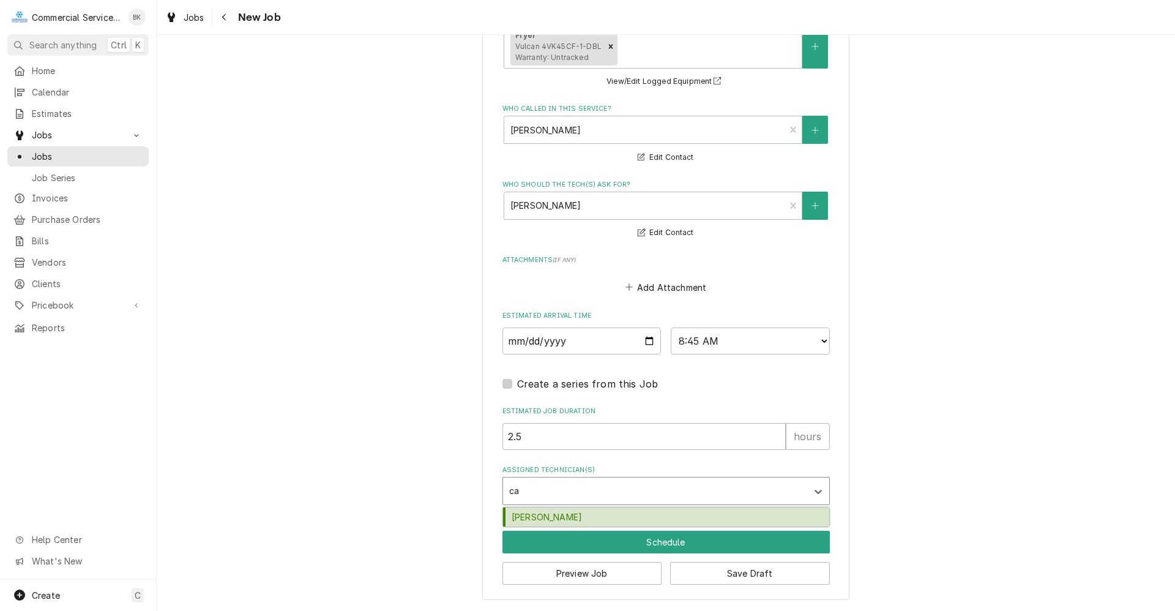
type input "car"
click at [551, 513] on div "Carson Bourdet" at bounding box center [666, 516] width 326 height 19
type textarea "x"
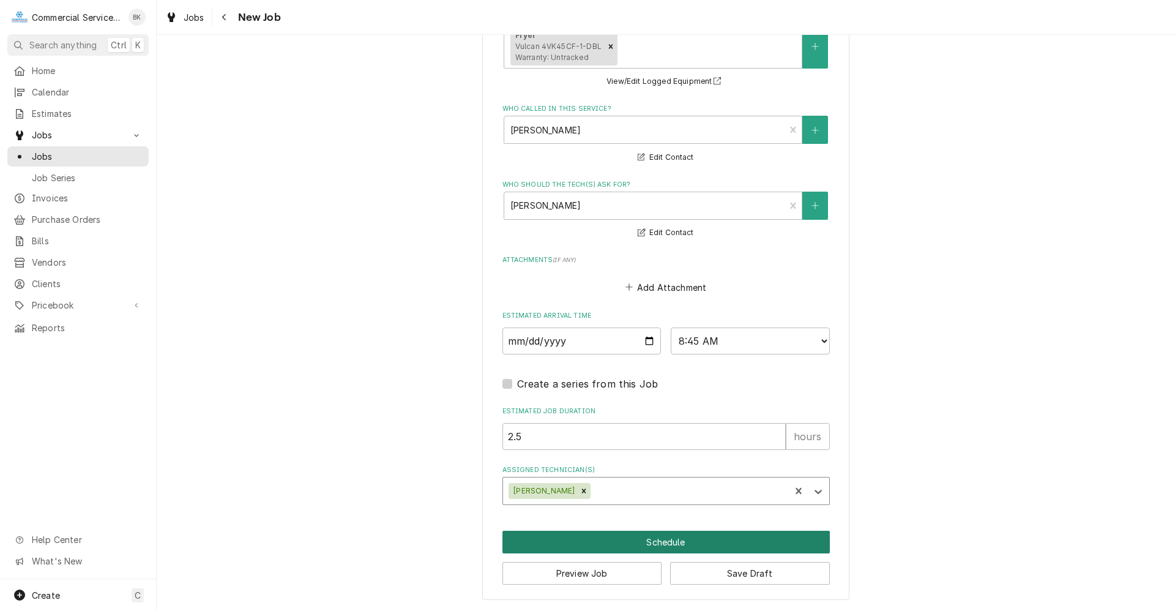
click at [592, 540] on button "Schedule" at bounding box center [665, 542] width 327 height 23
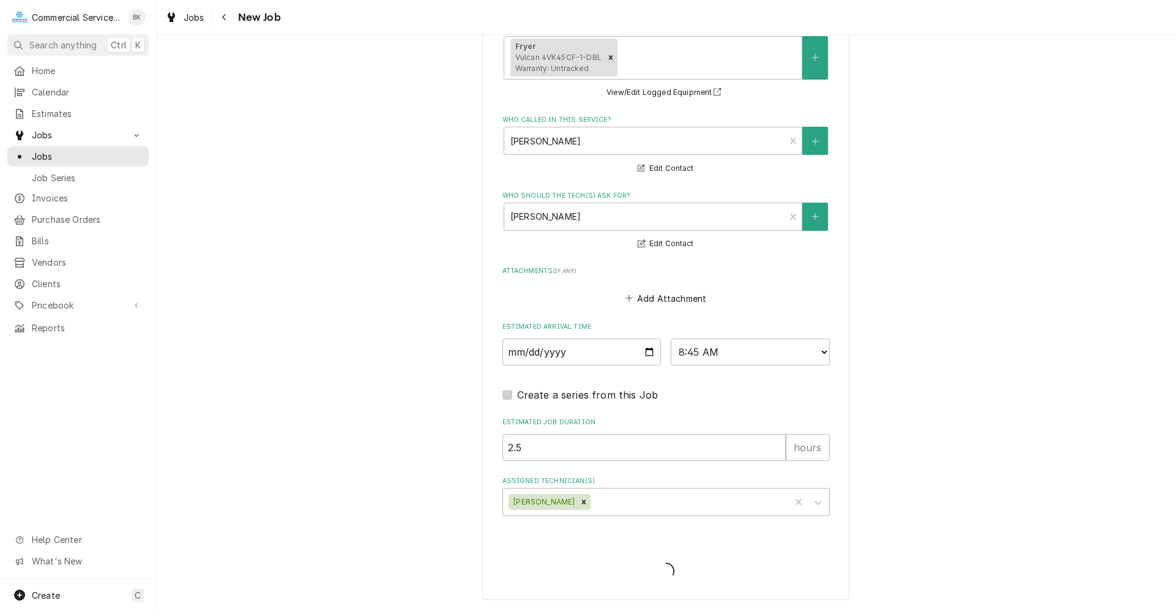
scroll to position [876, 0]
type textarea "x"
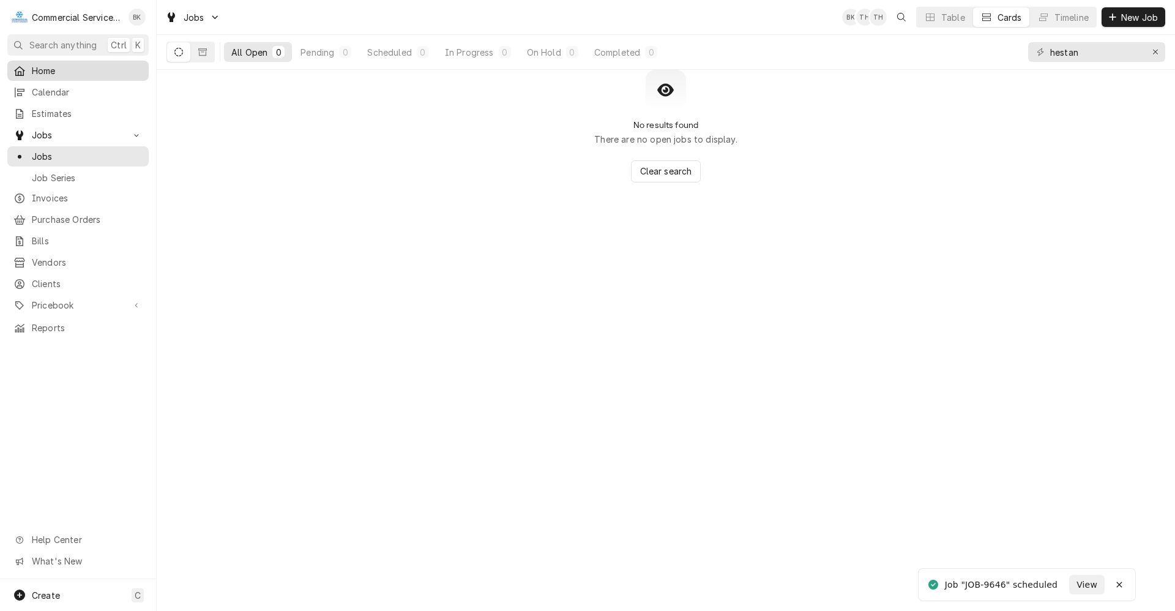
click at [59, 76] on link "Home" at bounding box center [77, 71] width 141 height 20
